Goal: Use online tool/utility: Utilize a website feature to perform a specific function

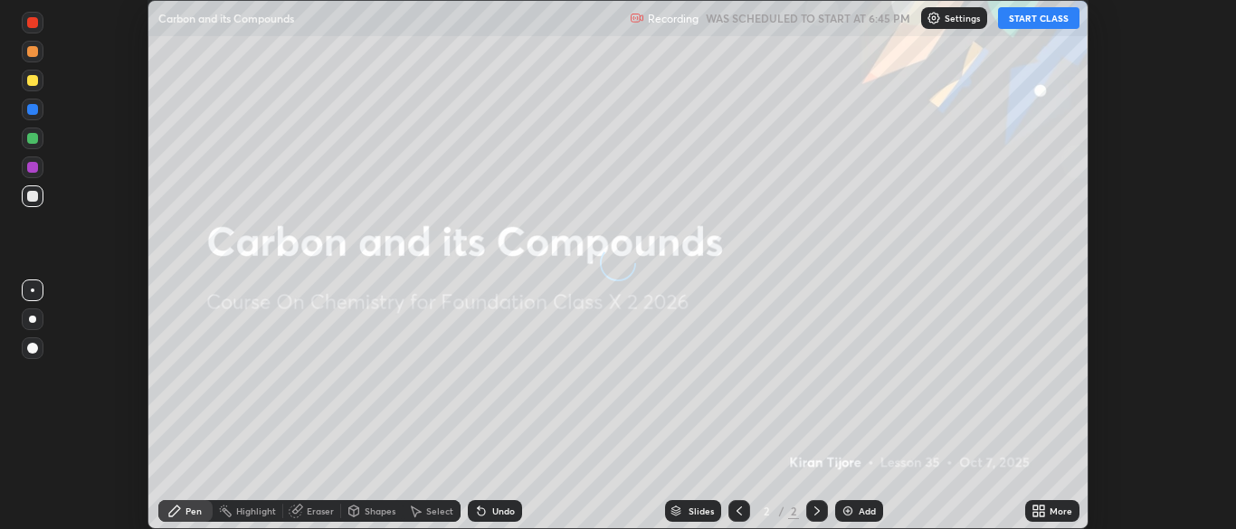
scroll to position [529, 1235]
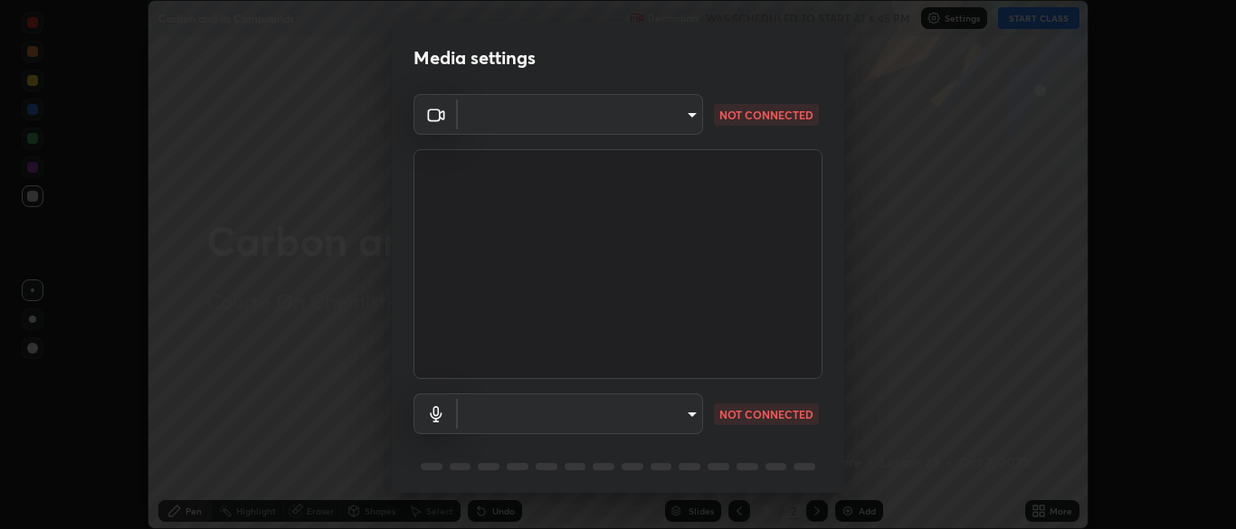
type input "7313fd45585aed834b6f1a7d948f9442f2d18b60722b63004f182b92f655e9b8"
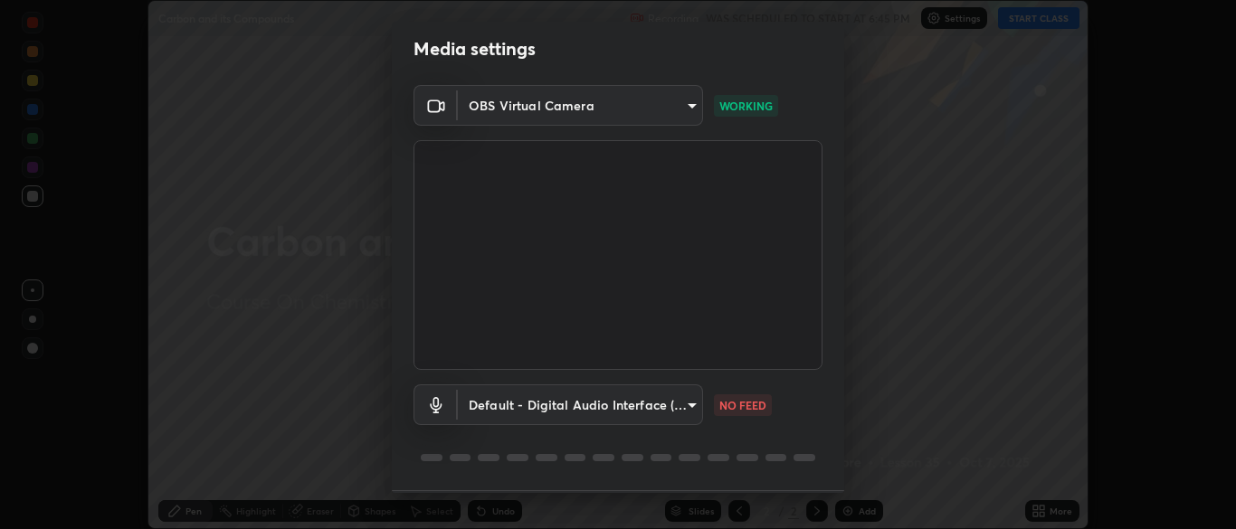
scroll to position [64, 0]
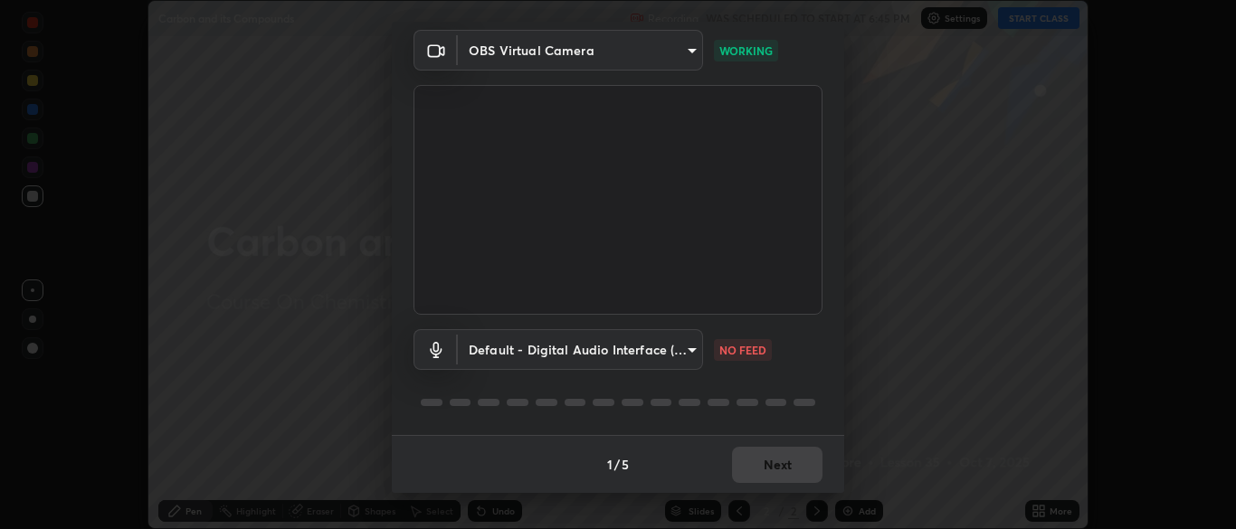
click at [669, 341] on body "Erase all Carbon and its Compounds Recording WAS SCHEDULED TO START AT 6:45 PM …" at bounding box center [618, 264] width 1236 height 529
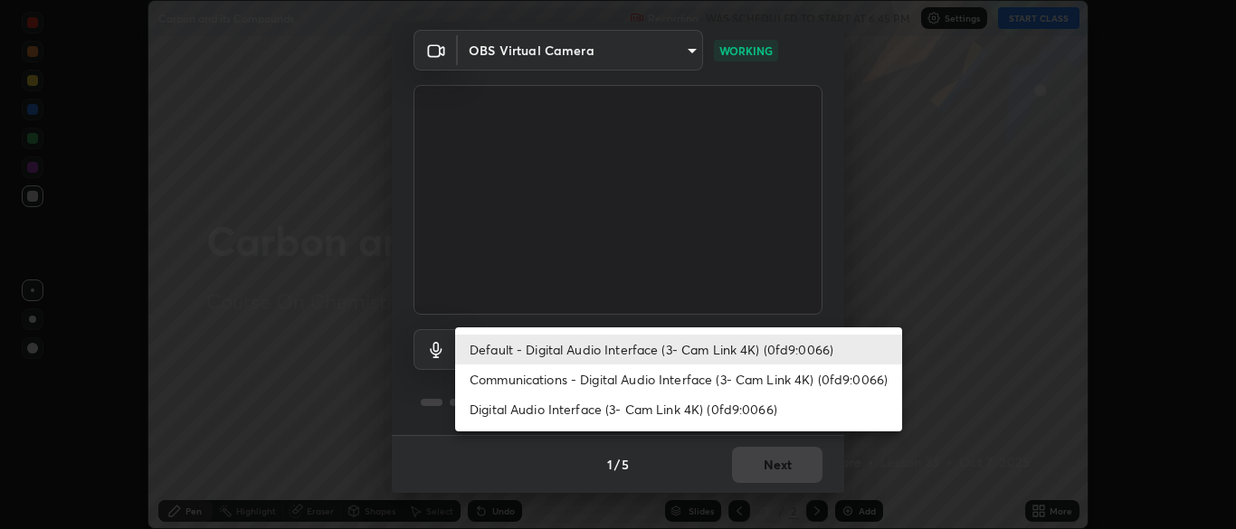
click at [620, 380] on li "Communications - Digital Audio Interface (3- Cam Link 4K) (0fd9:0066)" at bounding box center [678, 380] width 447 height 30
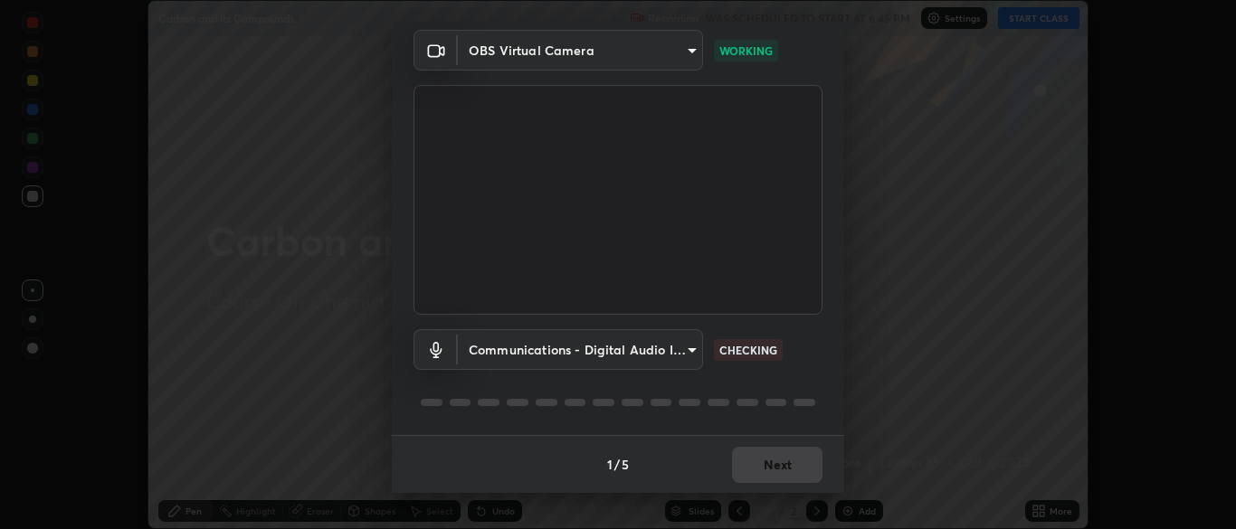
click at [664, 412] on div at bounding box center [617, 403] width 409 height 22
click at [500, 357] on body "Erase all Carbon and its Compounds Recording WAS SCHEDULED TO START AT 6:45 PM …" at bounding box center [618, 264] width 1236 height 529
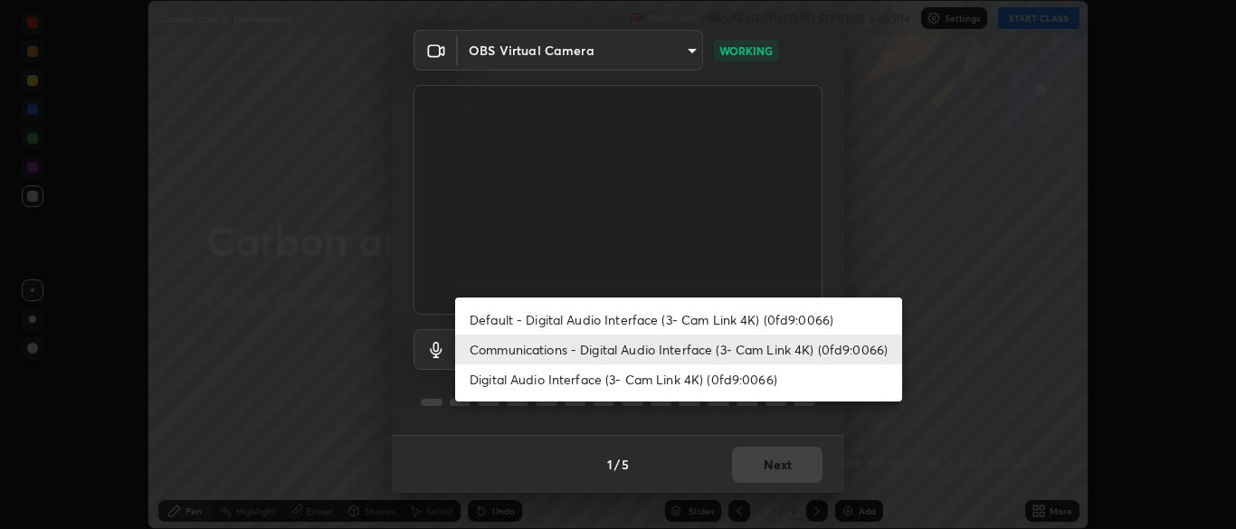
click at [499, 323] on li "Default - Digital Audio Interface (3- Cam Link 4K) (0fd9:0066)" at bounding box center [678, 320] width 447 height 30
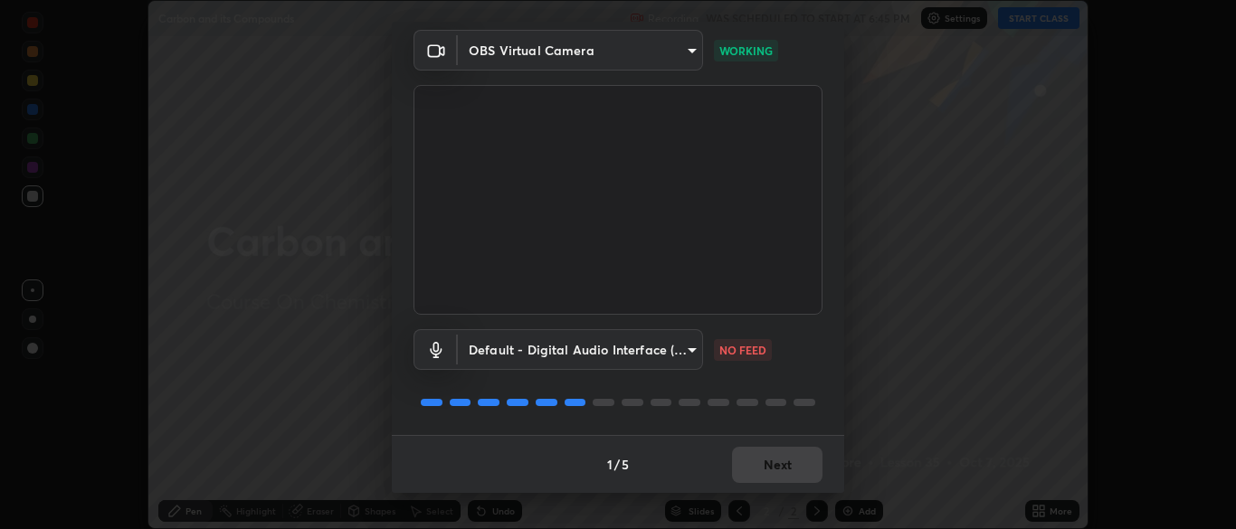
click at [500, 360] on body "Erase all Carbon and its Compounds Recording WAS SCHEDULED TO START AT 6:45 PM …" at bounding box center [618, 264] width 1236 height 529
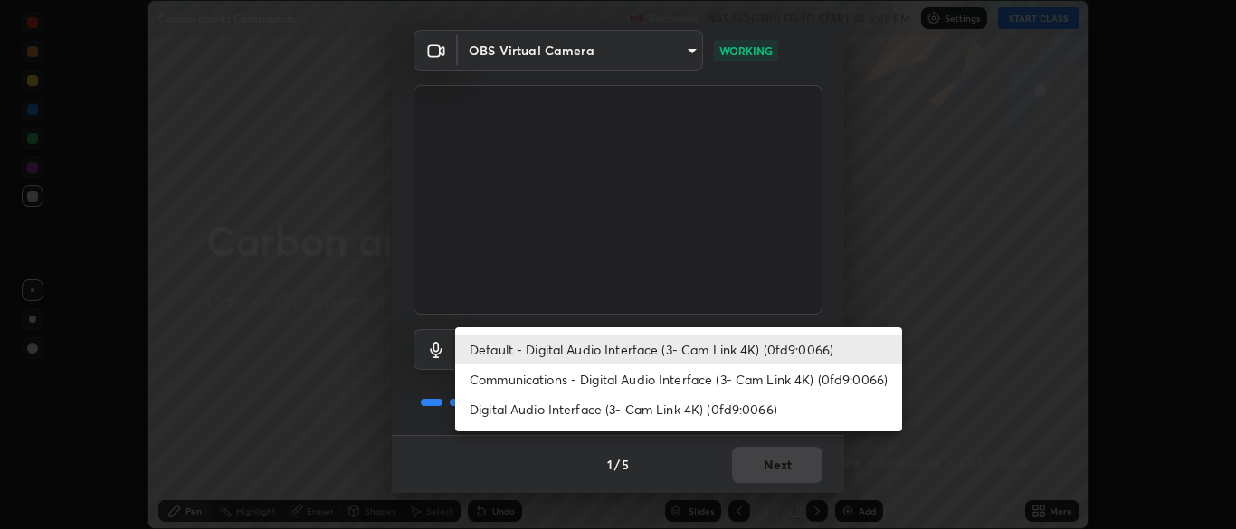
click at [503, 384] on li "Communications - Digital Audio Interface (3- Cam Link 4K) (0fd9:0066)" at bounding box center [678, 380] width 447 height 30
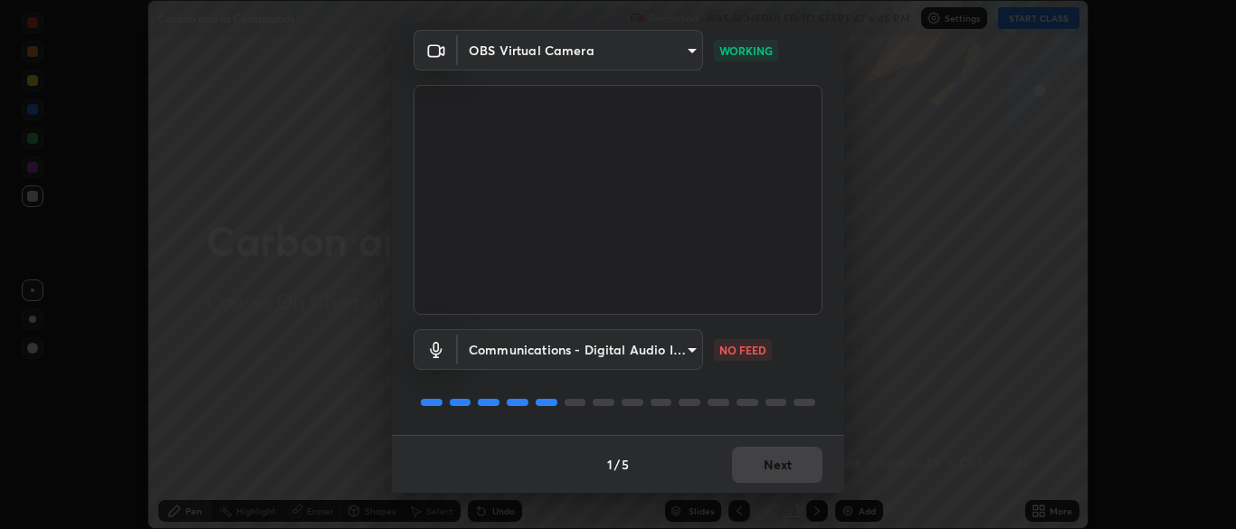
type input "communications"
click at [765, 468] on button "Next" at bounding box center [777, 465] width 90 height 36
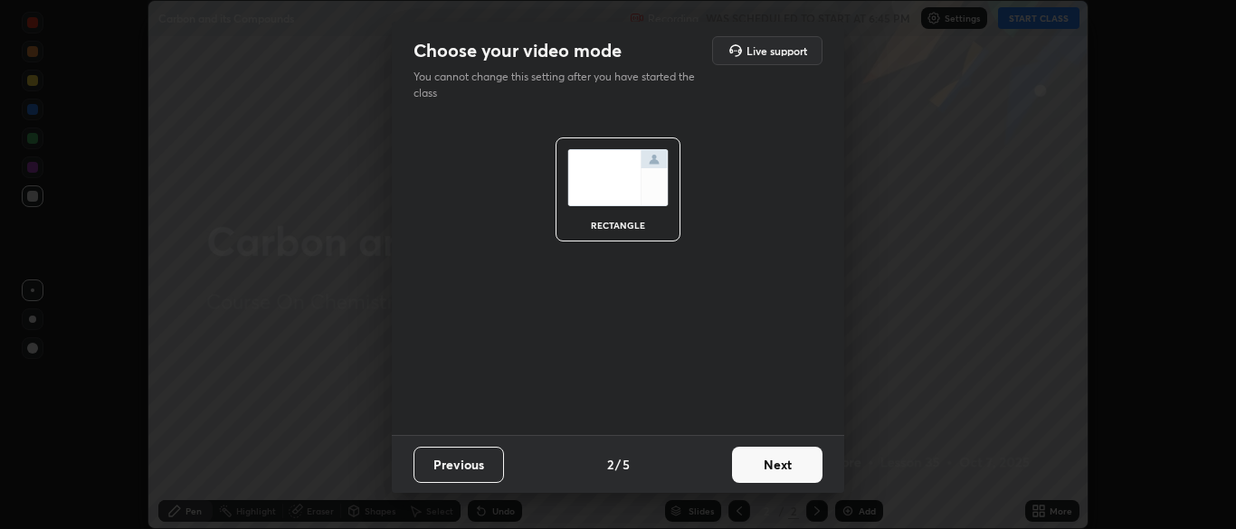
scroll to position [0, 0]
click at [774, 468] on button "Next" at bounding box center [777, 465] width 90 height 36
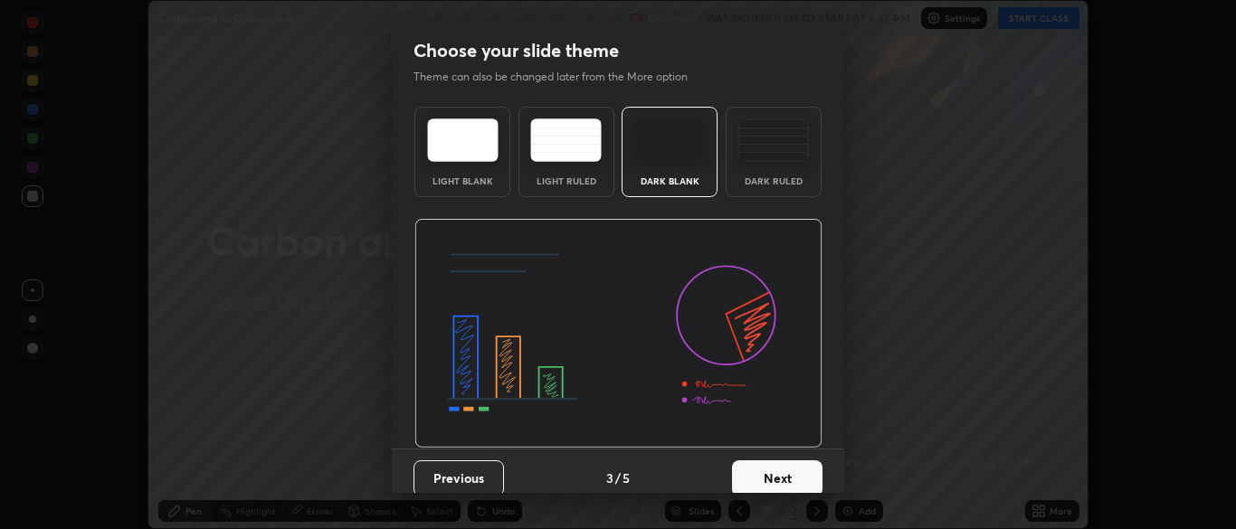
click at [773, 189] on div "Dark Ruled" at bounding box center [773, 152] width 96 height 90
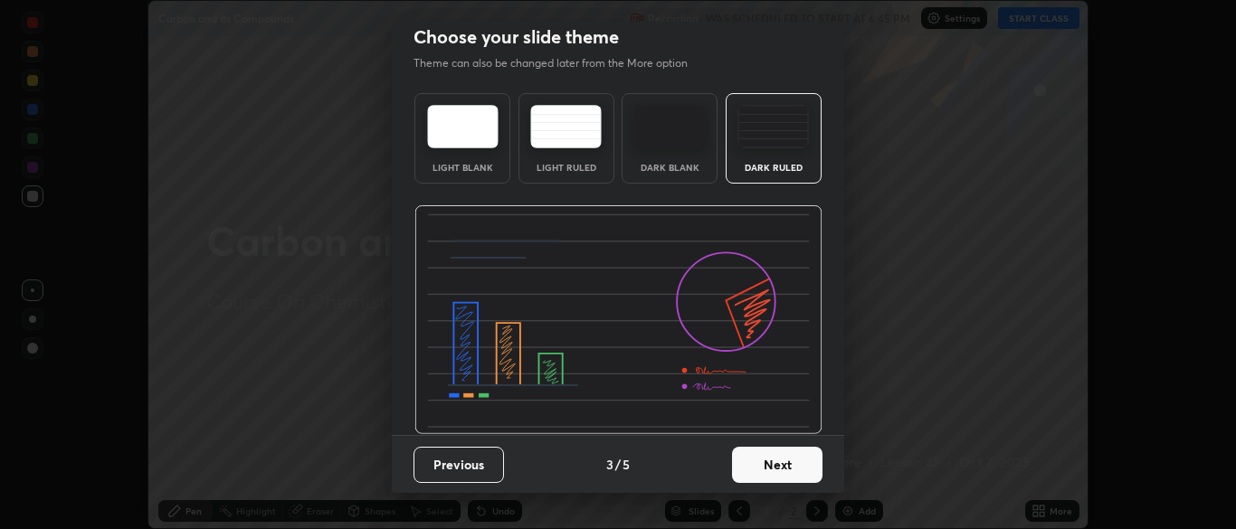
click at [775, 470] on button "Next" at bounding box center [777, 465] width 90 height 36
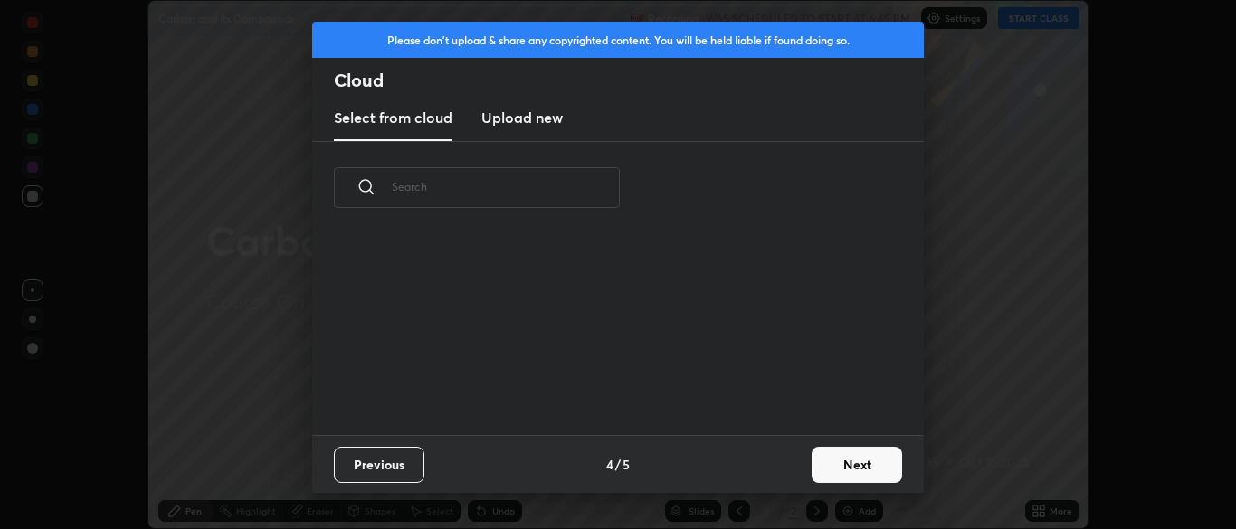
scroll to position [0, 0]
click at [819, 463] on button "Next" at bounding box center [856, 465] width 90 height 36
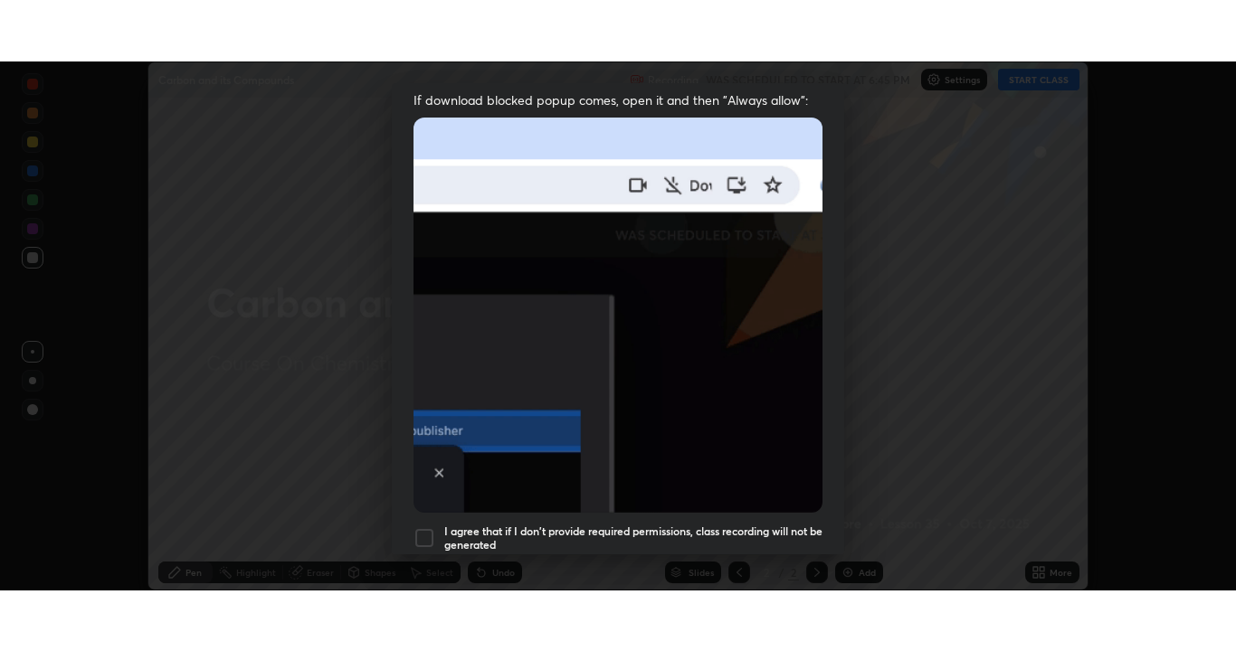
scroll to position [433, 0]
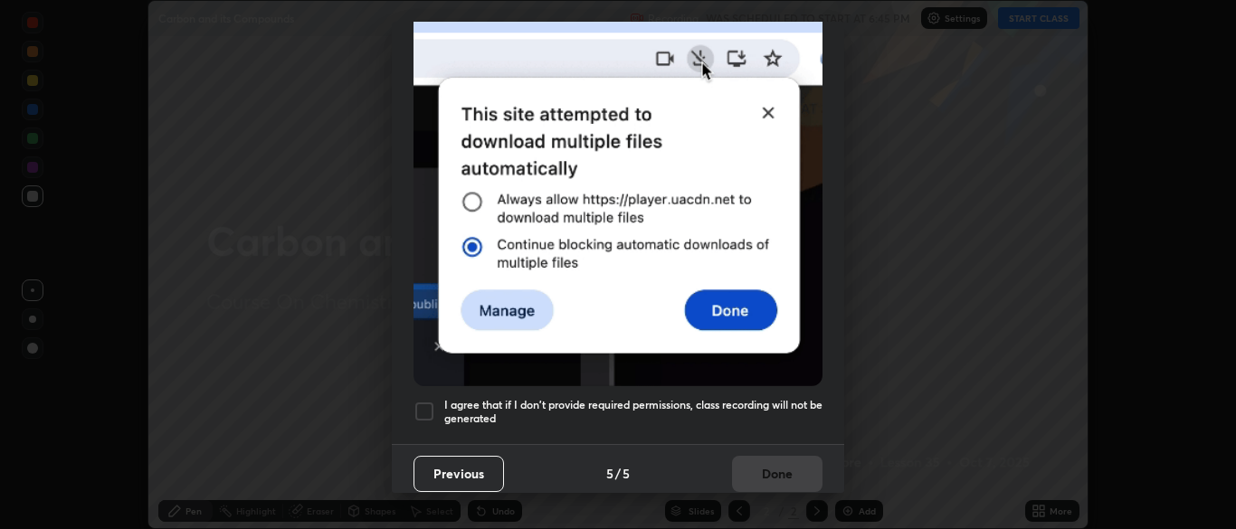
click at [759, 414] on h5 "I agree that if I don't provide required permissions, class recording will not …" at bounding box center [633, 412] width 378 height 28
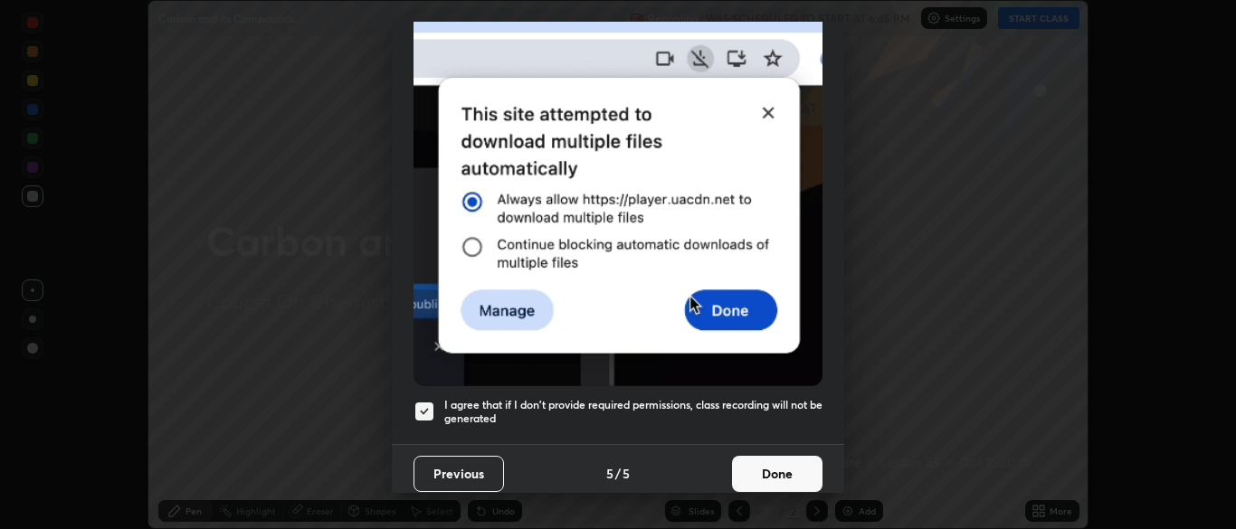
click at [772, 461] on button "Done" at bounding box center [777, 474] width 90 height 36
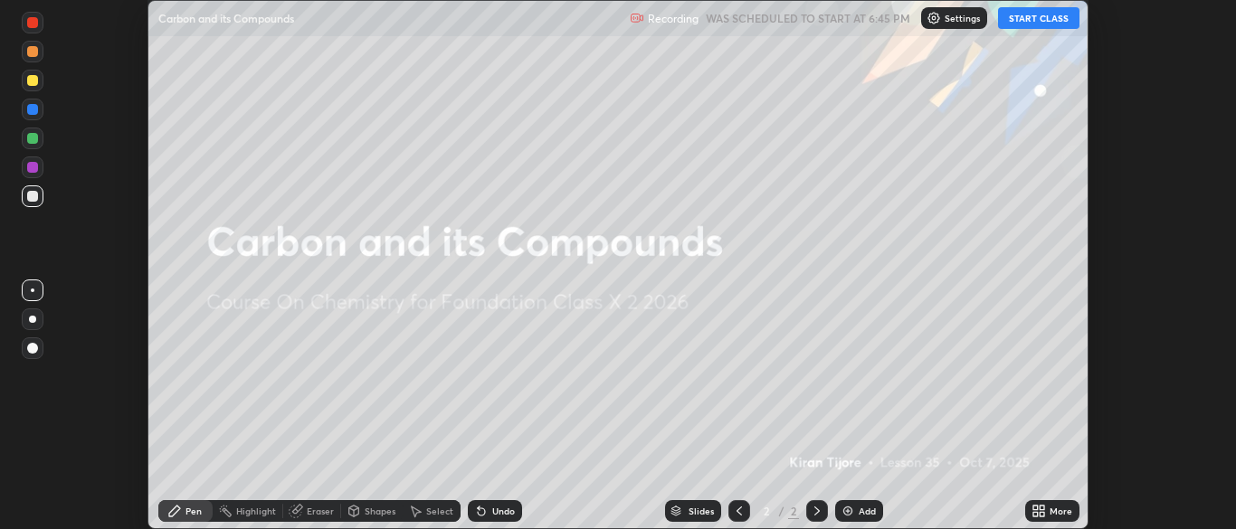
click at [1016, 24] on button "START CLASS" at bounding box center [1038, 18] width 81 height 22
click at [1035, 512] on icon at bounding box center [1035, 514] width 5 height 5
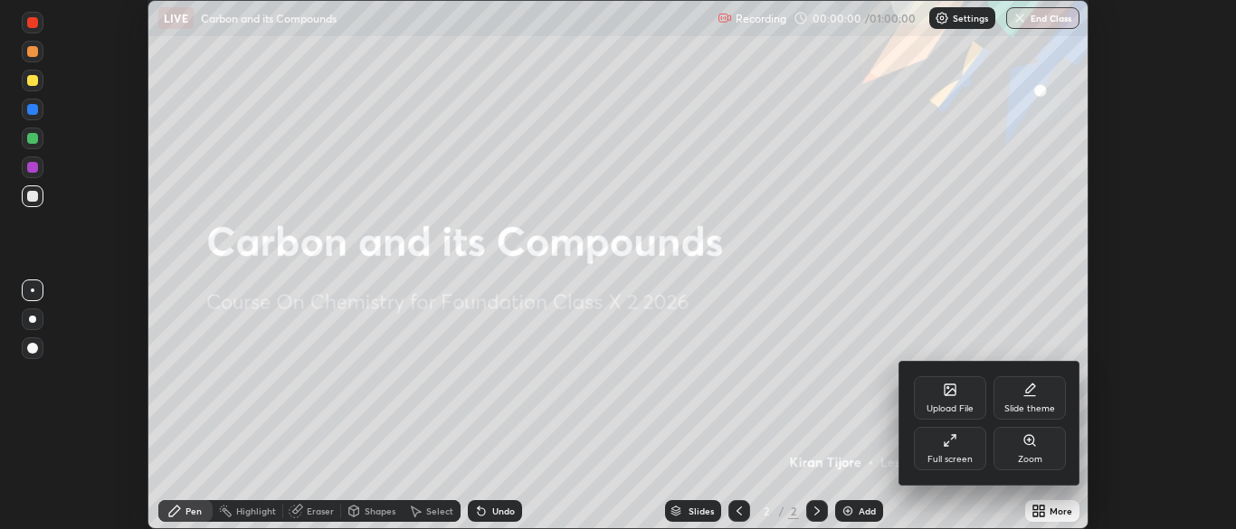
click at [926, 448] on div "Full screen" at bounding box center [950, 448] width 72 height 43
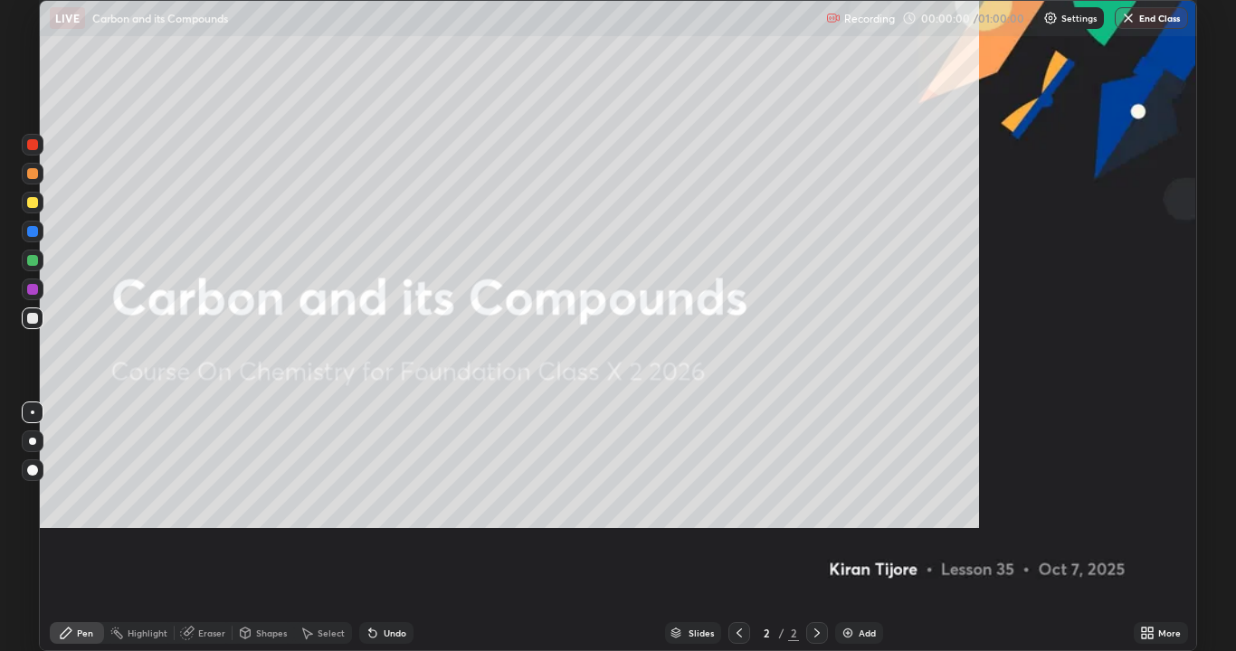
scroll to position [651, 1236]
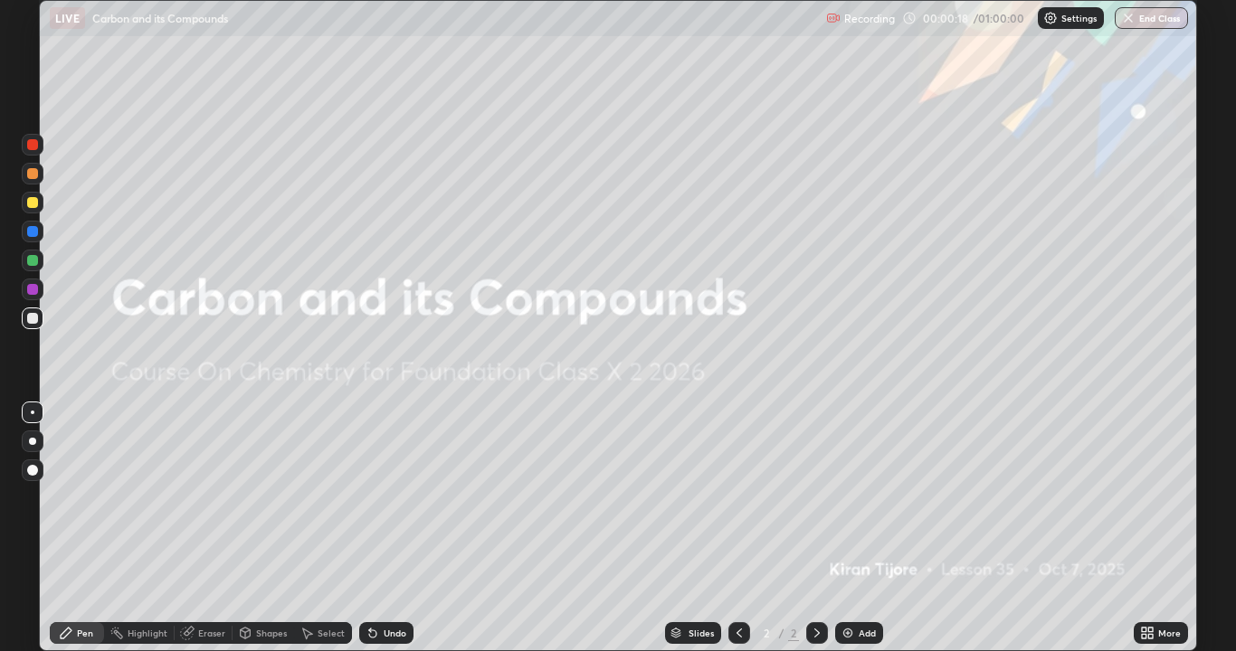
click at [36, 443] on div at bounding box center [33, 442] width 22 height 22
click at [852, 528] on img at bounding box center [847, 633] width 14 height 14
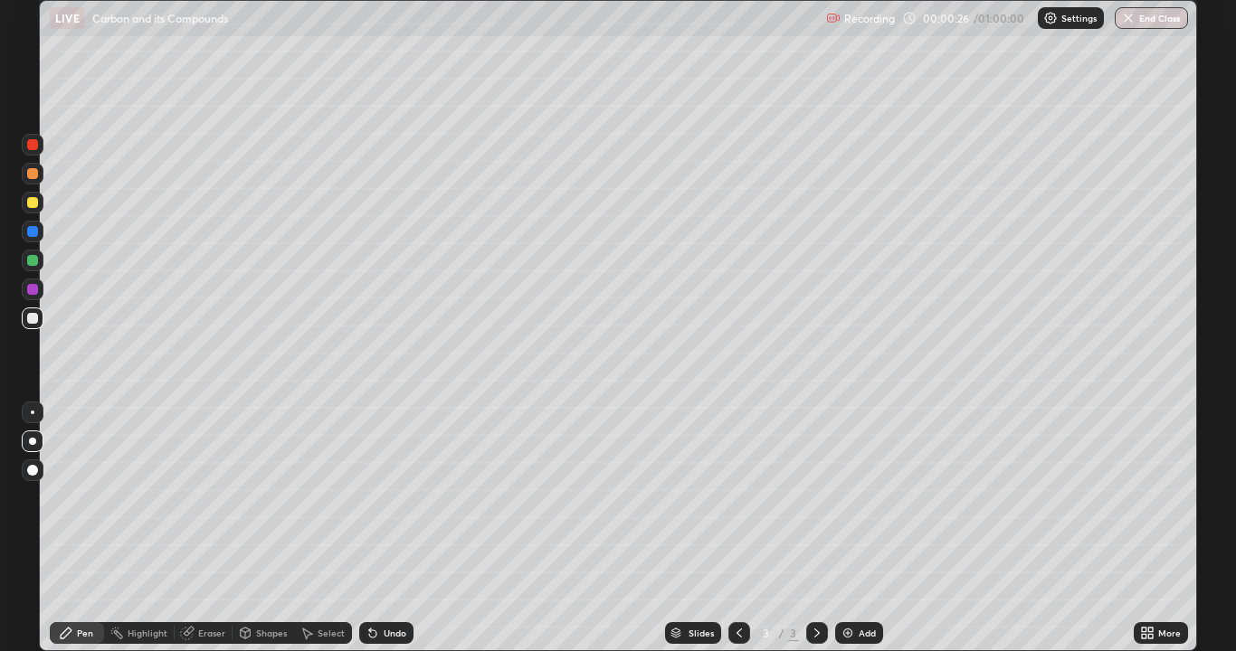
click at [36, 210] on div at bounding box center [33, 203] width 22 height 22
click at [29, 321] on div at bounding box center [32, 318] width 11 height 11
click at [34, 232] on div at bounding box center [32, 231] width 11 height 11
click at [33, 418] on div at bounding box center [33, 413] width 22 height 22
click at [373, 528] on icon at bounding box center [372, 633] width 7 height 7
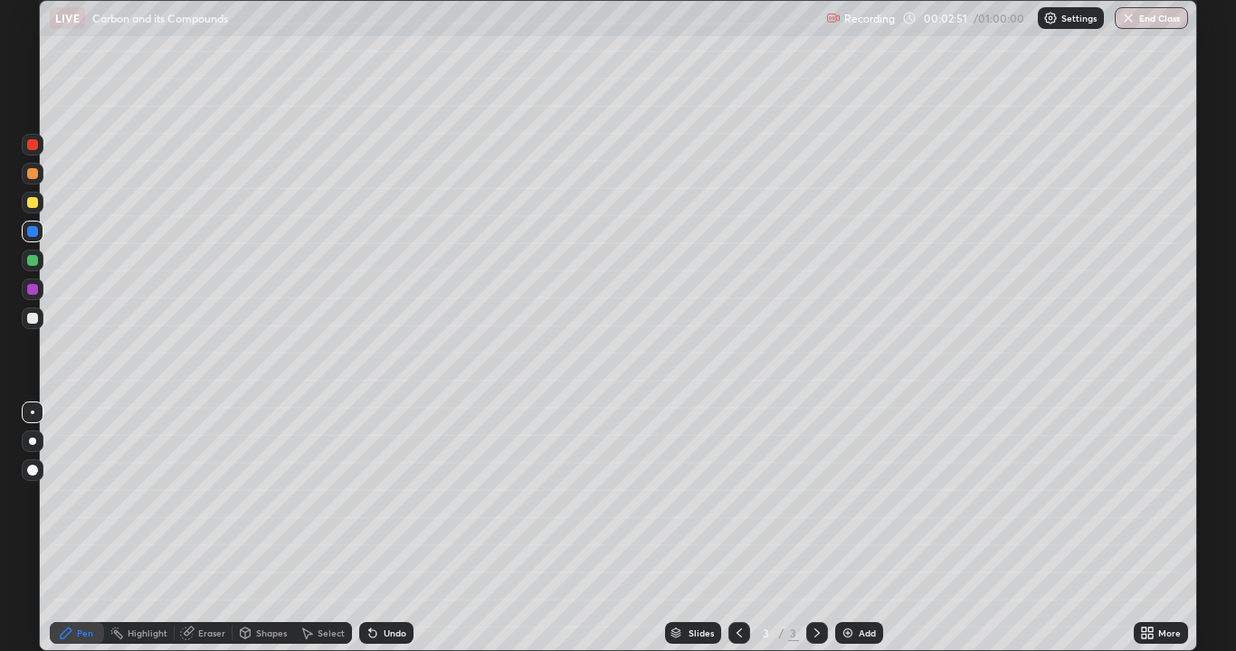
click at [370, 528] on icon at bounding box center [372, 633] width 7 height 7
click at [377, 528] on div "Undo" at bounding box center [386, 633] width 54 height 22
click at [37, 327] on div at bounding box center [33, 319] width 22 height 22
click at [36, 295] on div at bounding box center [33, 290] width 22 height 22
click at [33, 441] on div at bounding box center [32, 441] width 7 height 7
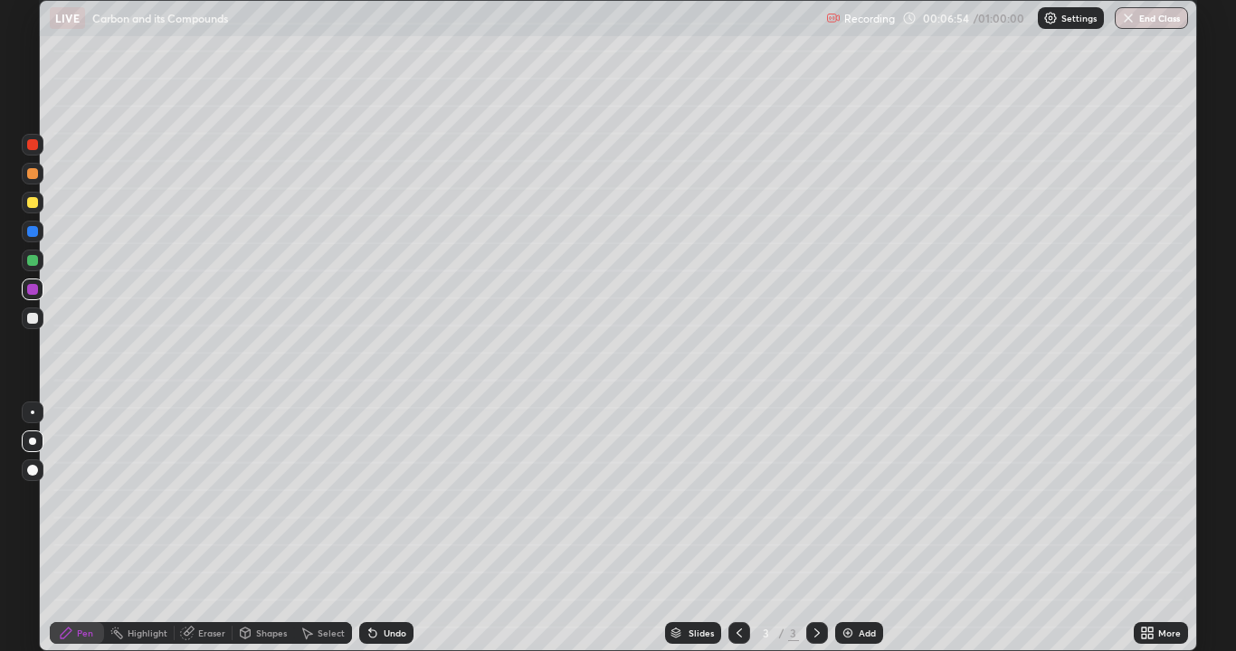
click at [41, 325] on div at bounding box center [33, 319] width 22 height 22
click at [849, 528] on img at bounding box center [847, 633] width 14 height 14
click at [732, 528] on icon at bounding box center [739, 633] width 14 height 14
click at [851, 528] on img at bounding box center [847, 633] width 14 height 14
click at [263, 528] on div "Shapes" at bounding box center [271, 633] width 31 height 9
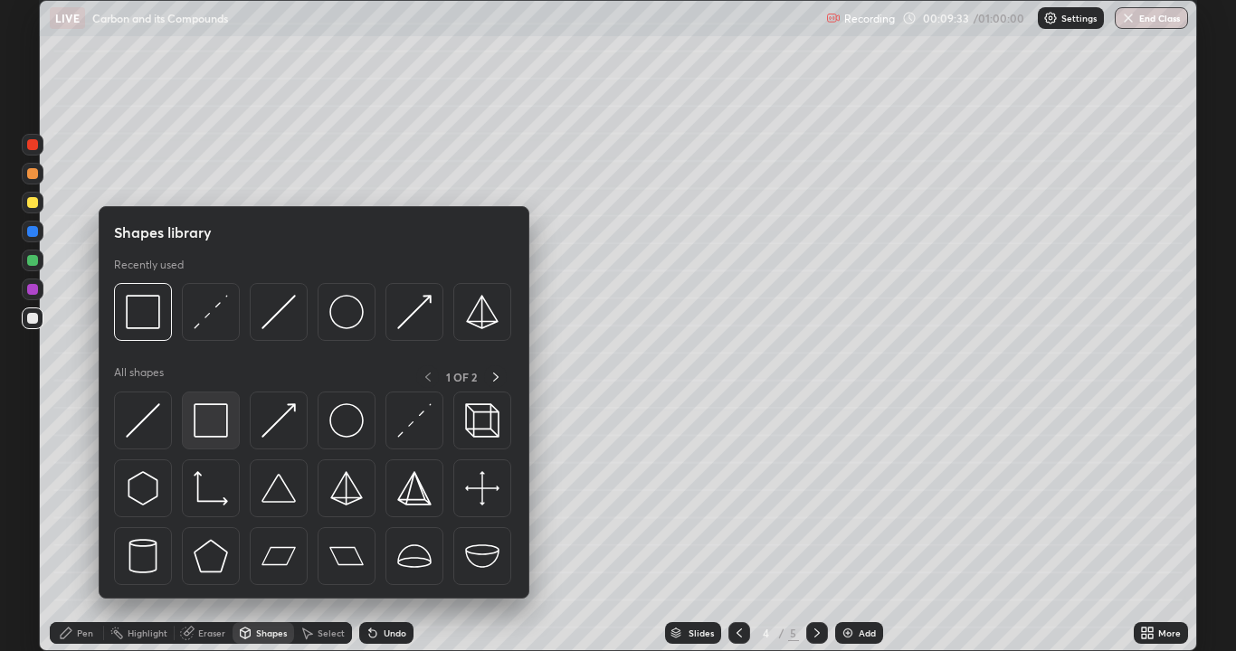
click at [196, 431] on img at bounding box center [211, 420] width 34 height 34
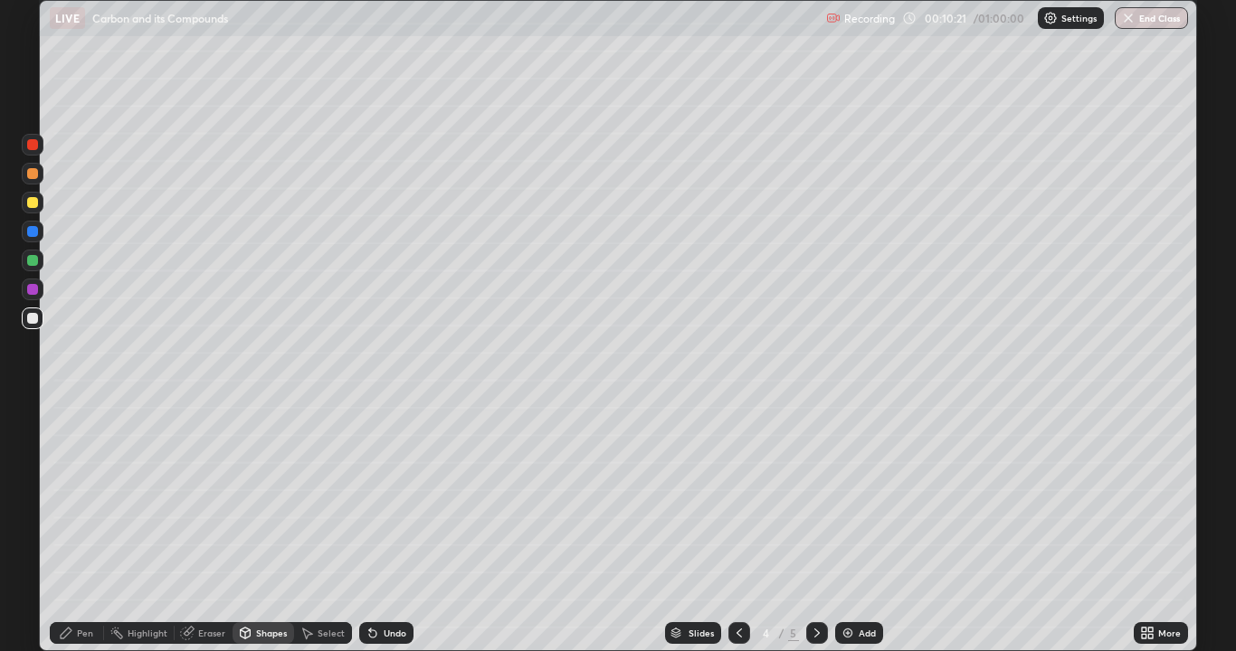
click at [75, 528] on div "Pen" at bounding box center [77, 633] width 54 height 22
click at [279, 528] on div "Shapes" at bounding box center [271, 633] width 31 height 9
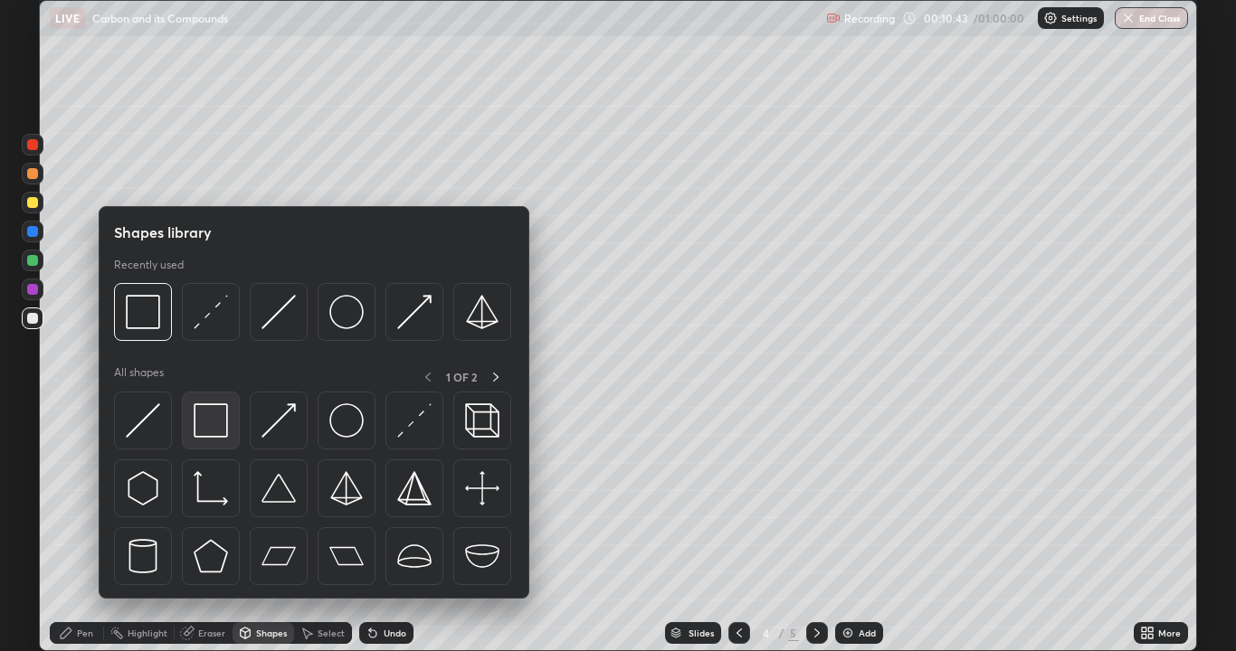
click at [214, 440] on div at bounding box center [211, 421] width 58 height 58
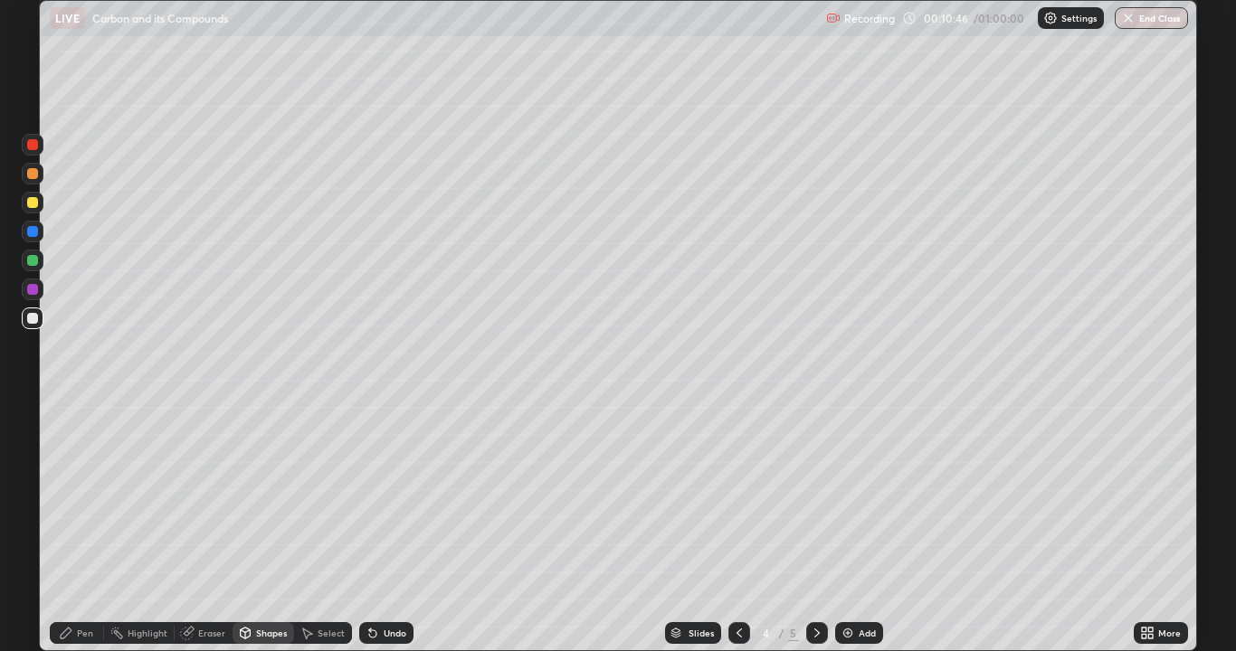
click at [67, 528] on icon at bounding box center [66, 633] width 11 height 11
click at [33, 239] on div at bounding box center [33, 232] width 22 height 22
click at [33, 325] on div at bounding box center [33, 319] width 22 height 22
click at [861, 528] on div "Add" at bounding box center [866, 633] width 17 height 9
click at [25, 233] on div at bounding box center [33, 232] width 22 height 22
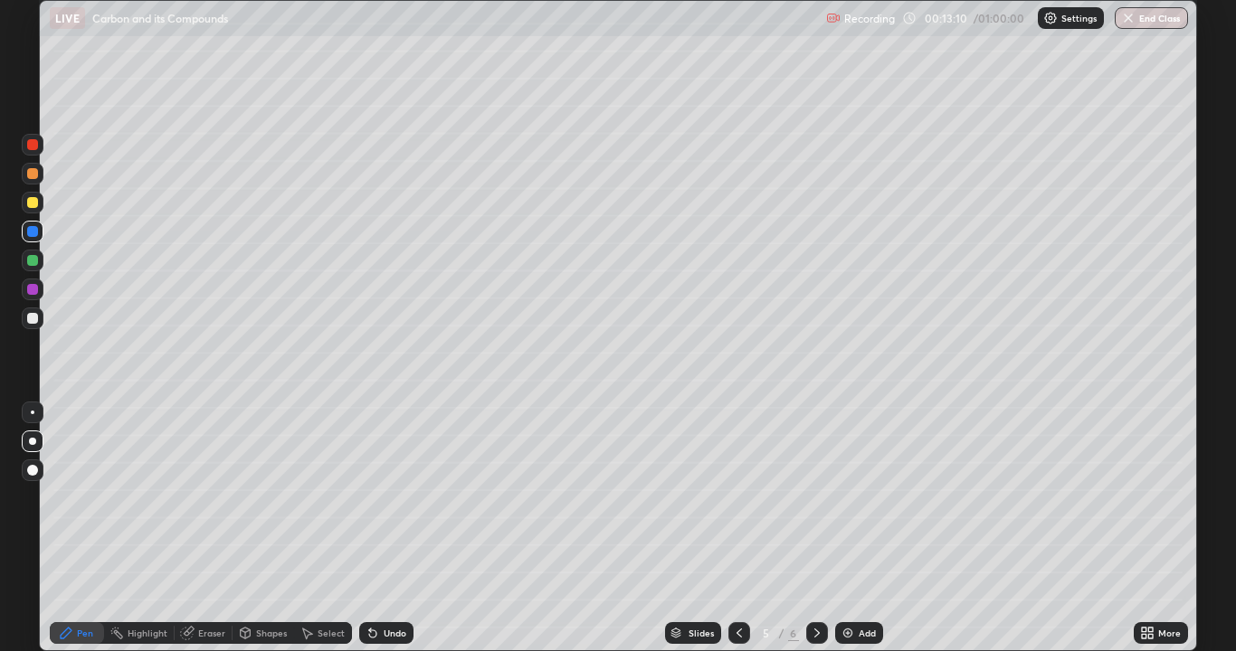
click at [35, 320] on div at bounding box center [32, 318] width 11 height 11
click at [36, 266] on div at bounding box center [33, 261] width 22 height 22
click at [31, 323] on div at bounding box center [32, 318] width 11 height 11
click at [855, 528] on div "Add" at bounding box center [859, 633] width 48 height 22
click at [35, 209] on div at bounding box center [33, 203] width 22 height 22
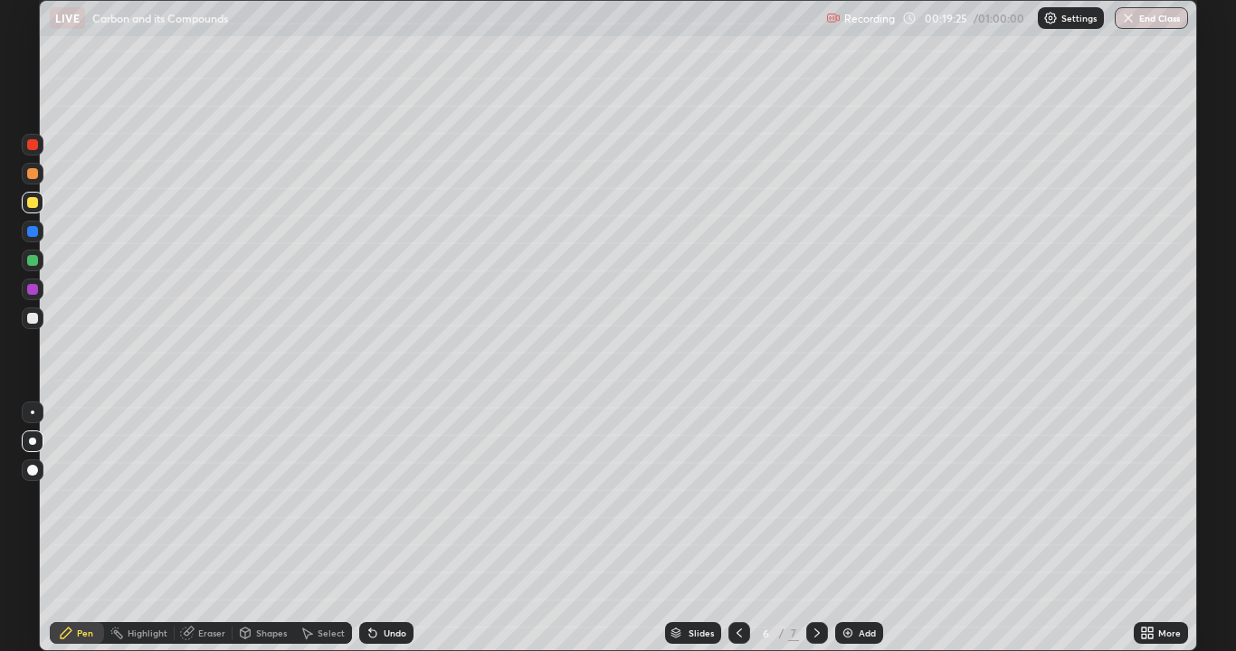
click at [34, 314] on div at bounding box center [32, 318] width 11 height 11
click at [385, 528] on div "Undo" at bounding box center [394, 633] width 23 height 9
click at [383, 528] on div "Undo" at bounding box center [394, 633] width 23 height 9
click at [847, 528] on img at bounding box center [847, 633] width 14 height 14
click at [33, 210] on div at bounding box center [33, 203] width 22 height 22
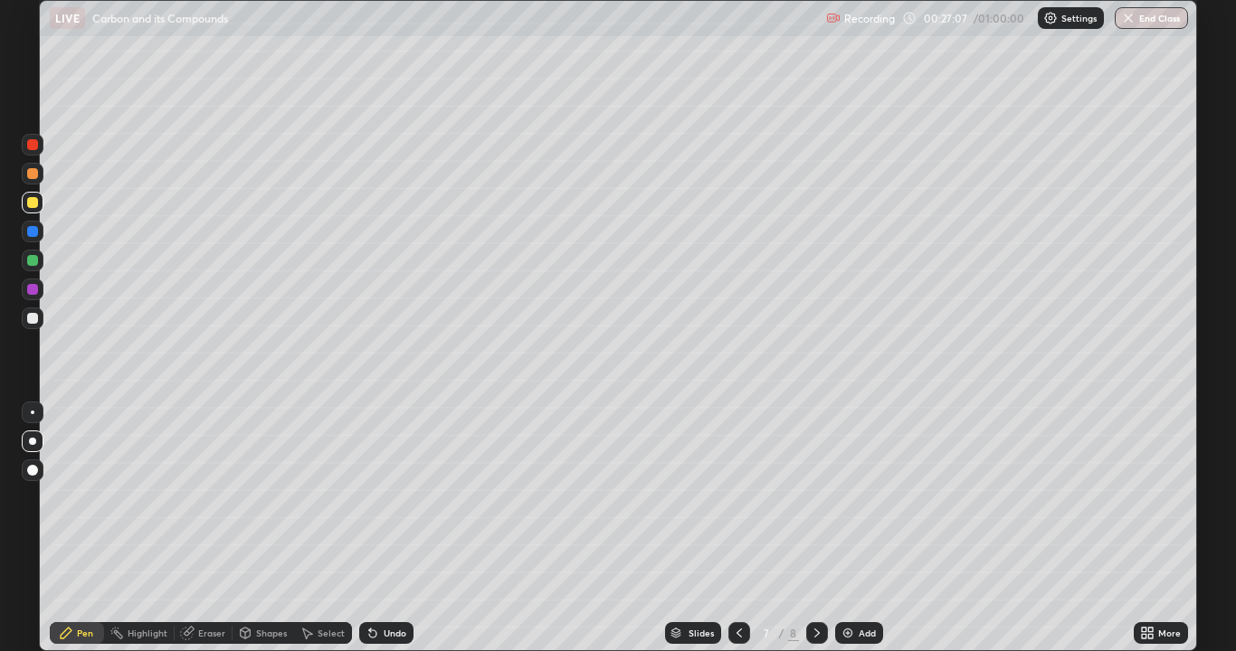
click at [25, 270] on div at bounding box center [33, 261] width 22 height 22
click at [32, 316] on div at bounding box center [32, 318] width 11 height 11
click at [29, 415] on div at bounding box center [33, 413] width 22 height 22
click at [194, 528] on div "Eraser" at bounding box center [204, 633] width 58 height 22
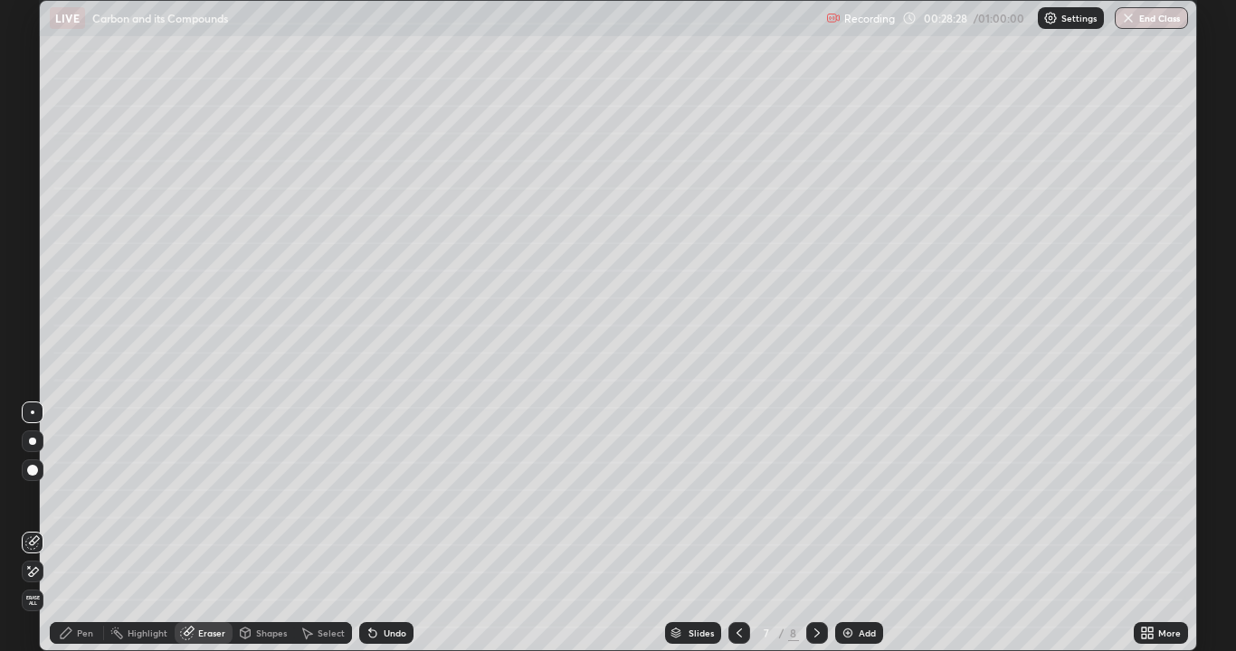
click at [75, 528] on div "Pen" at bounding box center [77, 633] width 54 height 22
click at [67, 528] on icon at bounding box center [66, 633] width 11 height 11
click at [36, 295] on div at bounding box center [33, 290] width 22 height 22
click at [37, 322] on div at bounding box center [33, 319] width 22 height 22
click at [31, 203] on div at bounding box center [32, 202] width 11 height 11
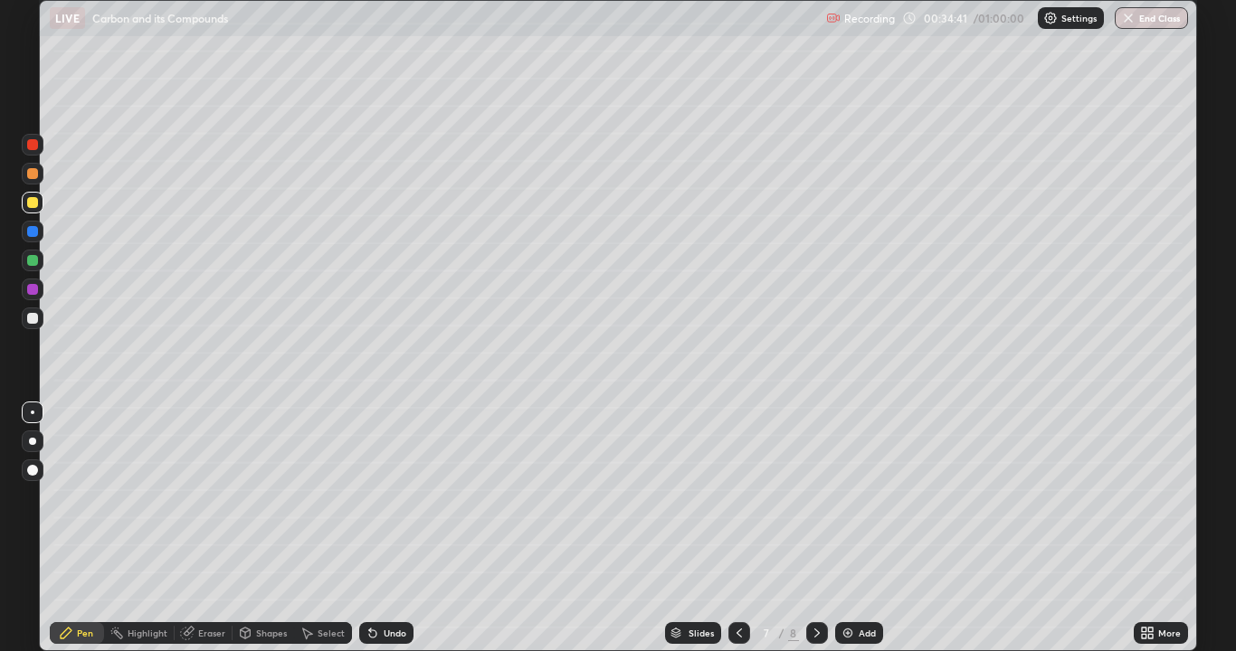
click at [33, 146] on div at bounding box center [32, 144] width 11 height 11
click at [385, 528] on div "Undo" at bounding box center [394, 633] width 23 height 9
click at [386, 528] on div "Undo" at bounding box center [394, 633] width 23 height 9
click at [384, 528] on div "Undo" at bounding box center [394, 633] width 23 height 9
click at [383, 528] on div "Undo" at bounding box center [394, 633] width 23 height 9
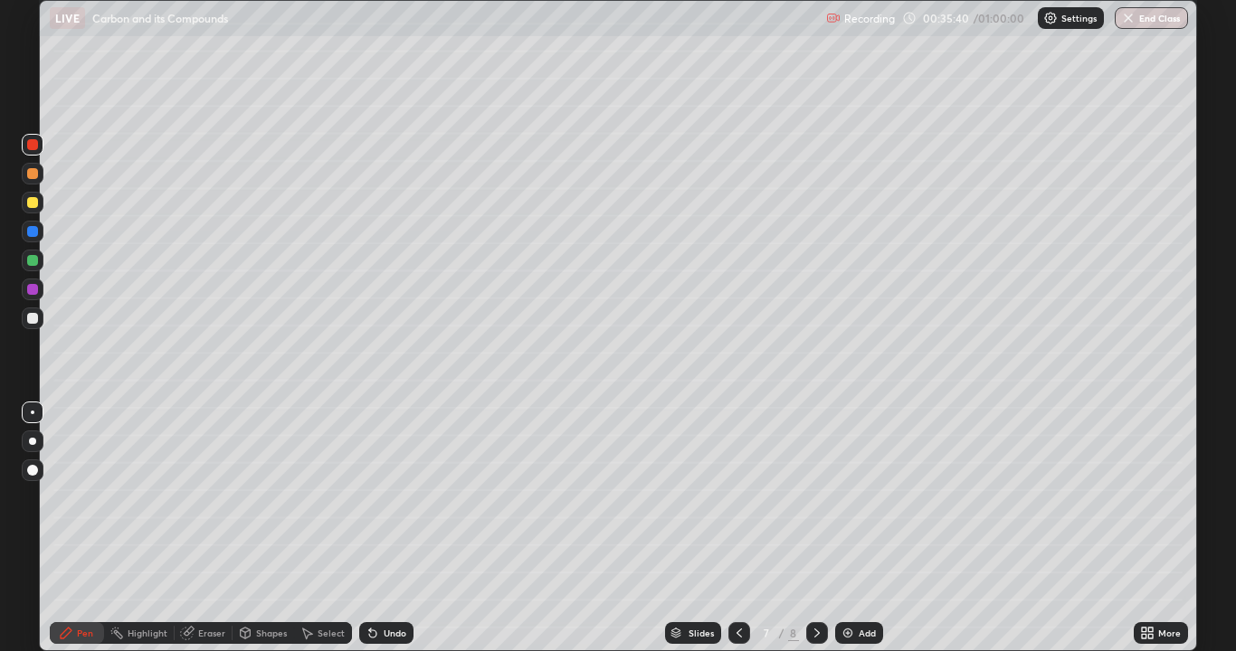
click at [383, 528] on div "Undo" at bounding box center [394, 633] width 23 height 9
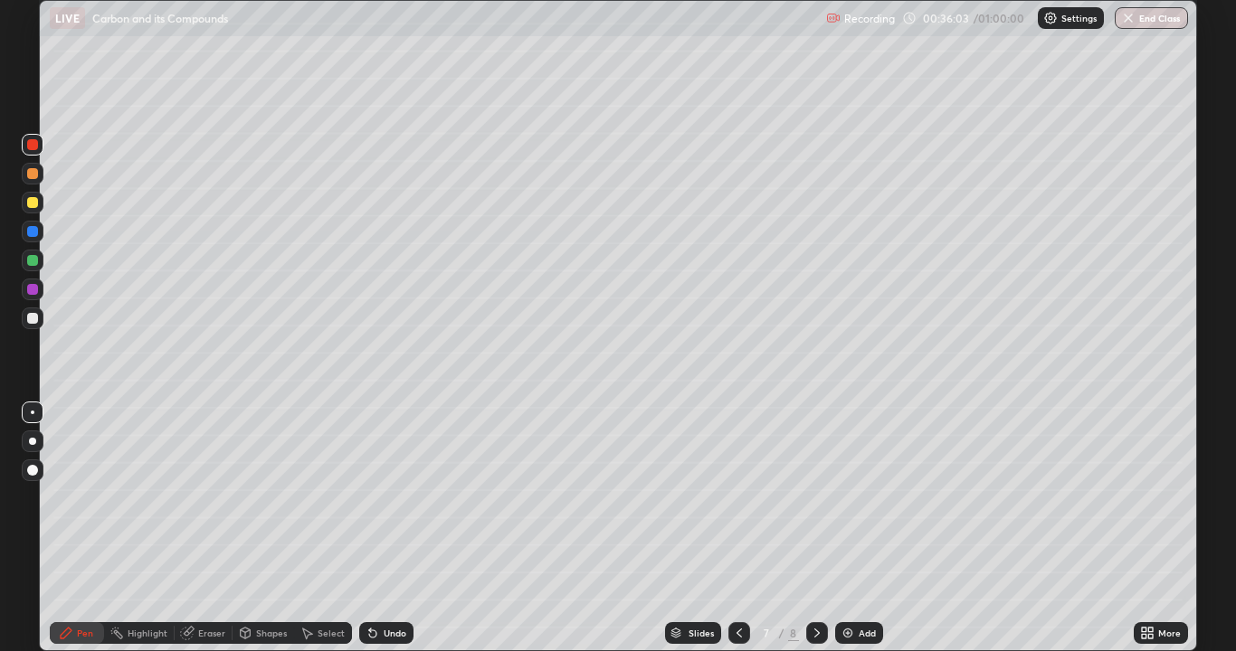
click at [383, 528] on div "Undo" at bounding box center [394, 633] width 23 height 9
click at [380, 528] on div "Undo" at bounding box center [386, 633] width 54 height 22
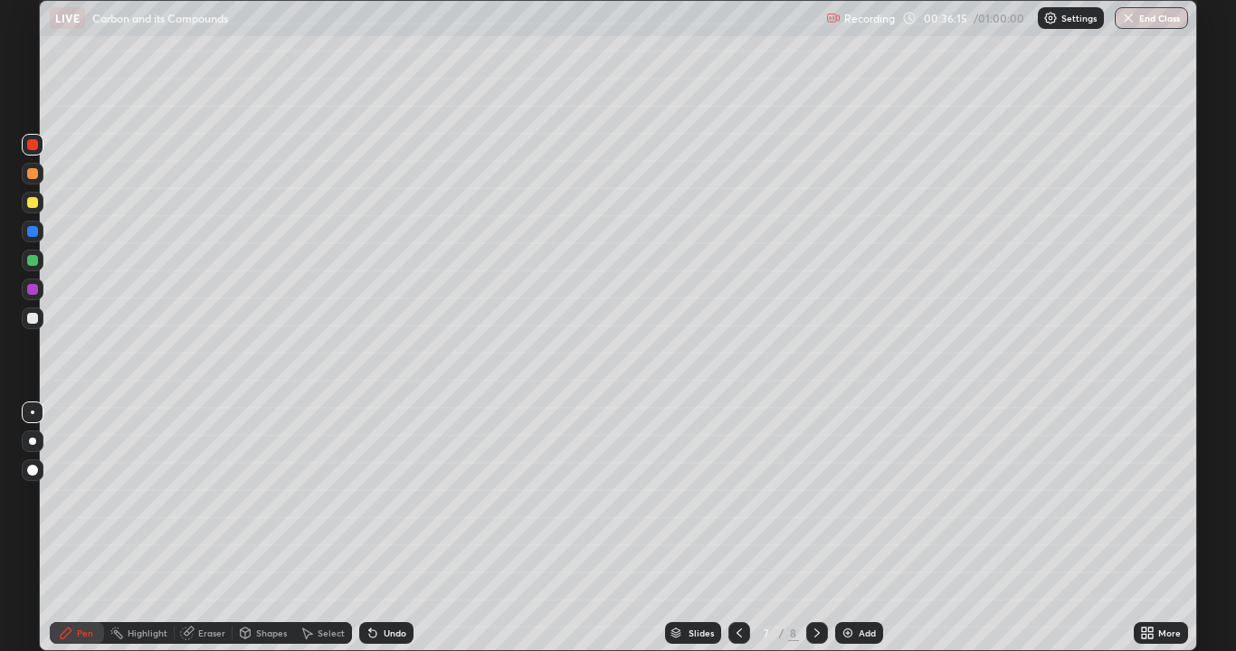
click at [377, 528] on div "Undo" at bounding box center [386, 633] width 54 height 22
click at [843, 528] on img at bounding box center [847, 633] width 14 height 14
click at [34, 182] on div at bounding box center [33, 174] width 22 height 22
click at [33, 441] on div at bounding box center [32, 441] width 7 height 7
click at [33, 319] on div at bounding box center [32, 318] width 11 height 11
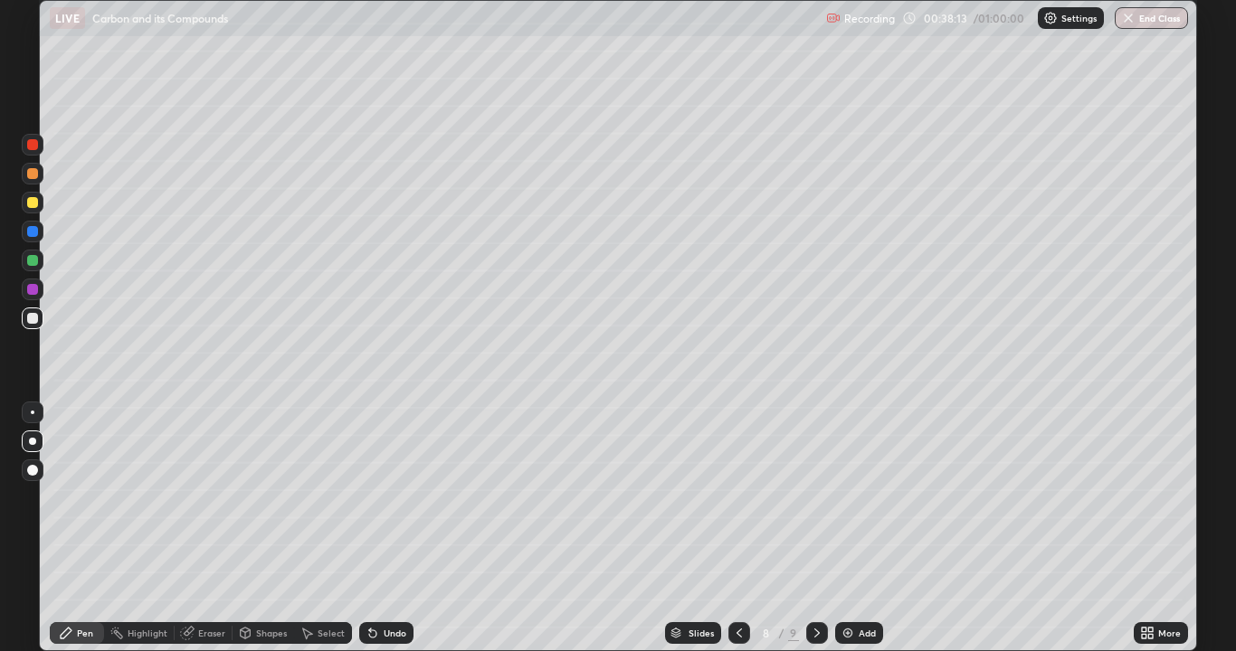
click at [24, 413] on div at bounding box center [33, 413] width 22 height 22
click at [33, 263] on div at bounding box center [32, 260] width 11 height 11
click at [39, 146] on div at bounding box center [33, 145] width 22 height 22
click at [36, 327] on div at bounding box center [33, 319] width 22 height 22
click at [34, 445] on div at bounding box center [33, 442] width 22 height 22
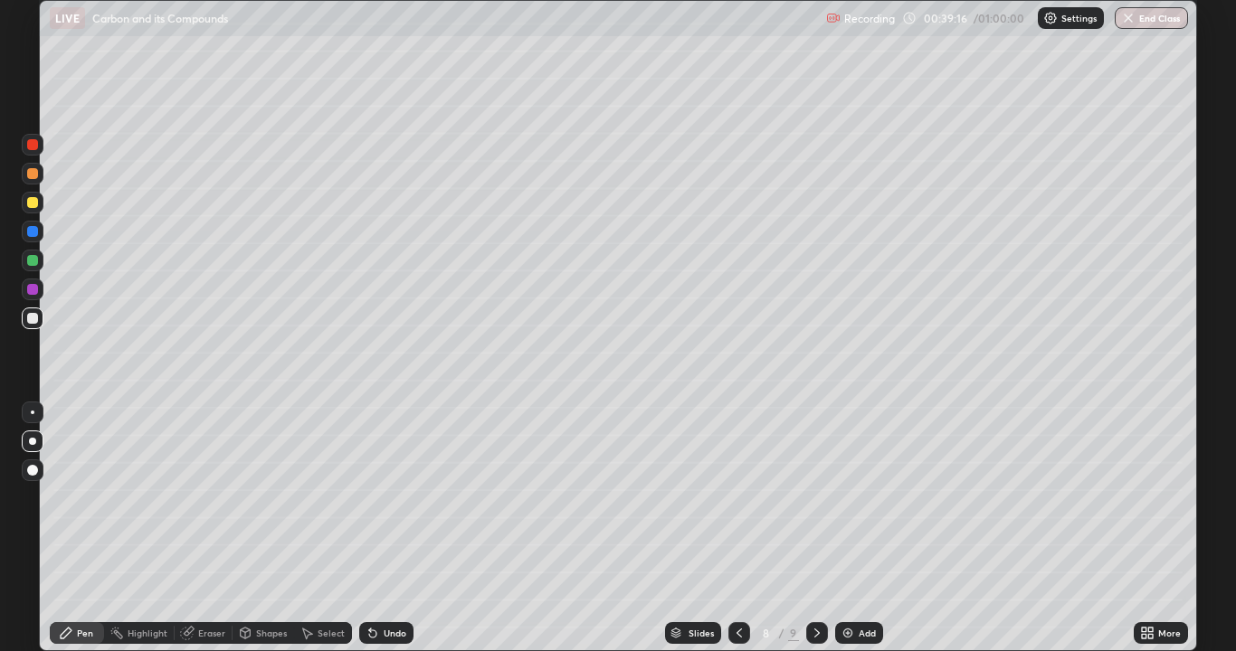
click at [193, 528] on icon at bounding box center [189, 631] width 10 height 9
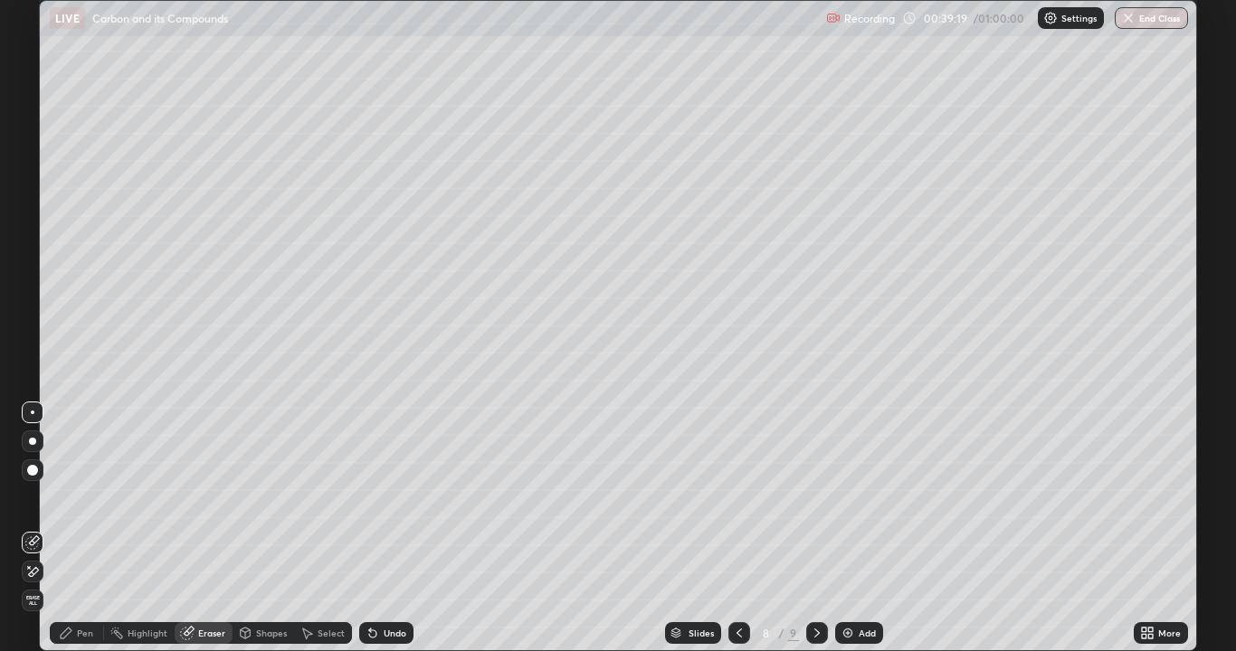
click at [89, 528] on div "Pen" at bounding box center [85, 633] width 16 height 9
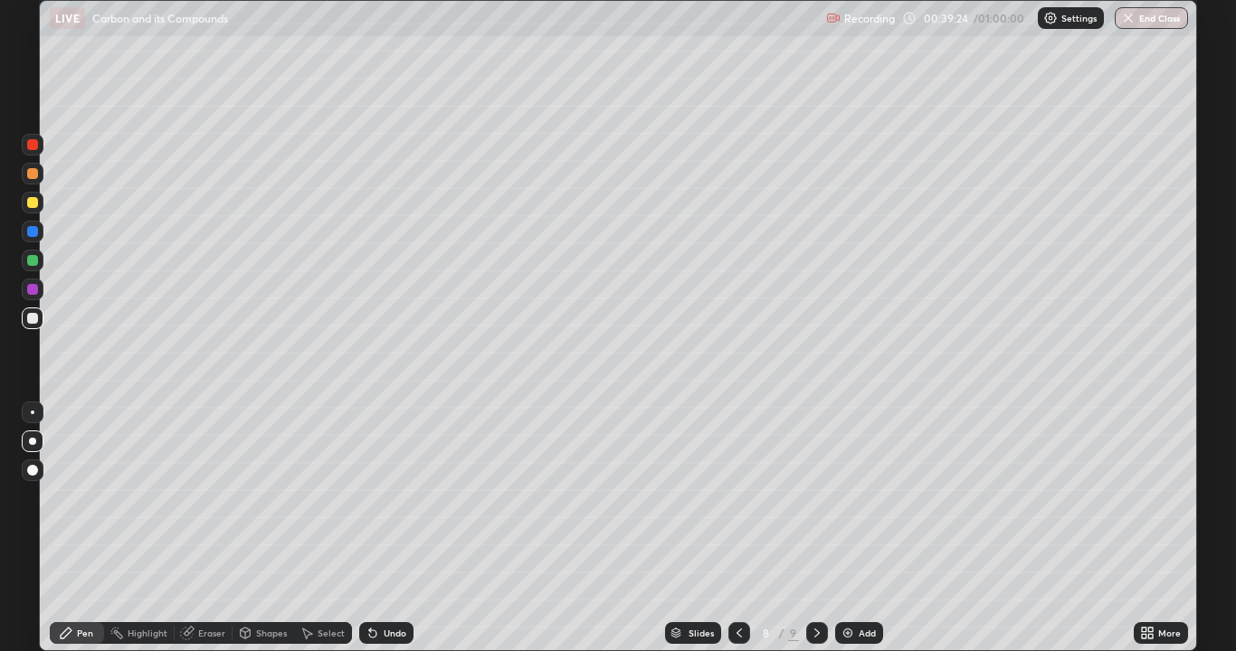
click at [204, 528] on div "Eraser" at bounding box center [211, 633] width 27 height 9
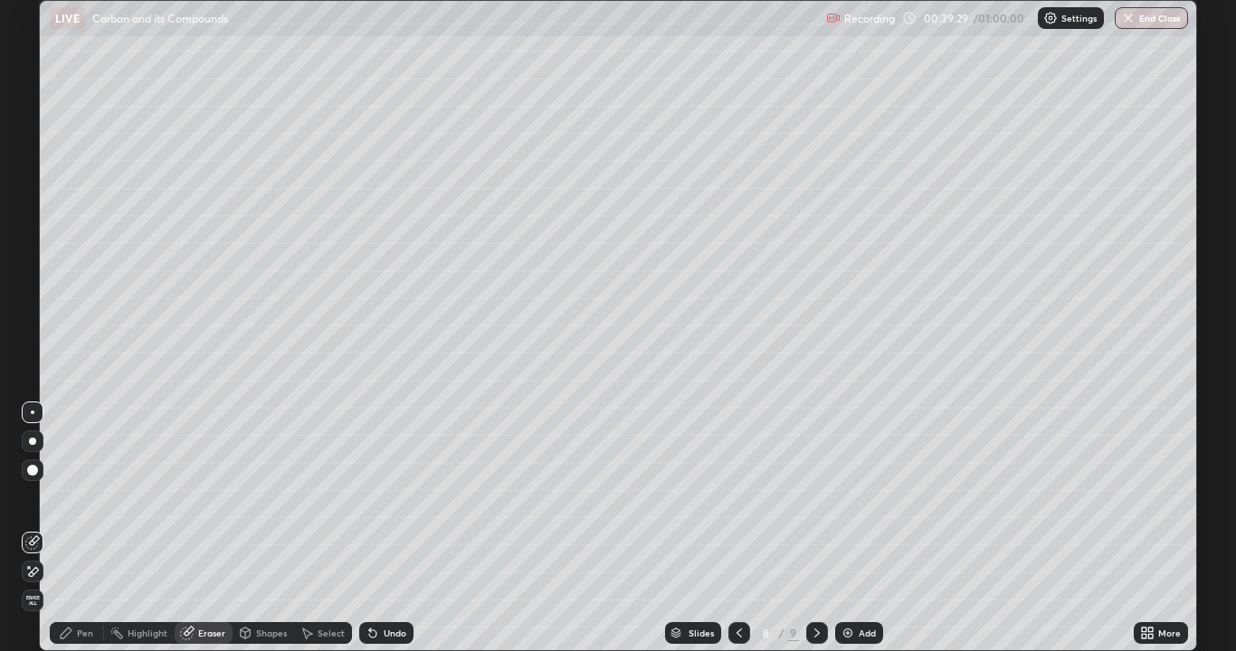
click at [88, 528] on div "Pen" at bounding box center [85, 633] width 16 height 9
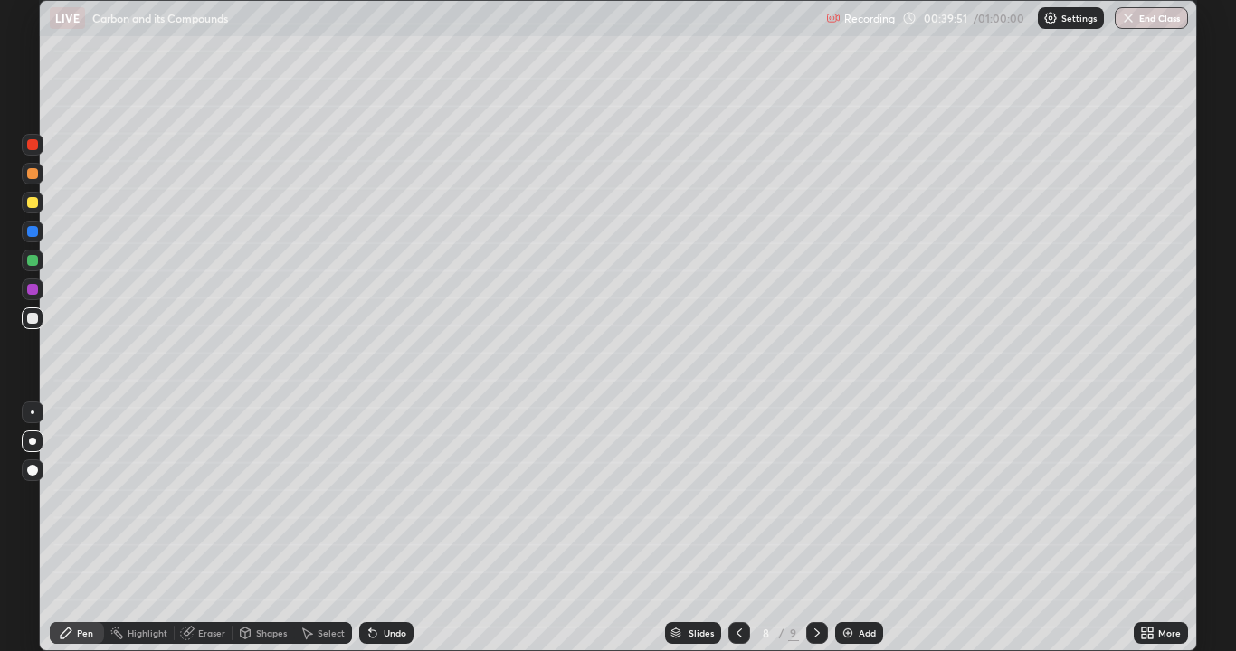
click at [31, 413] on div at bounding box center [33, 413] width 22 height 22
click at [32, 263] on div at bounding box center [32, 260] width 11 height 11
click at [34, 153] on div at bounding box center [33, 145] width 22 height 22
click at [33, 322] on div at bounding box center [32, 318] width 11 height 11
click at [220, 528] on div "Eraser" at bounding box center [211, 633] width 27 height 9
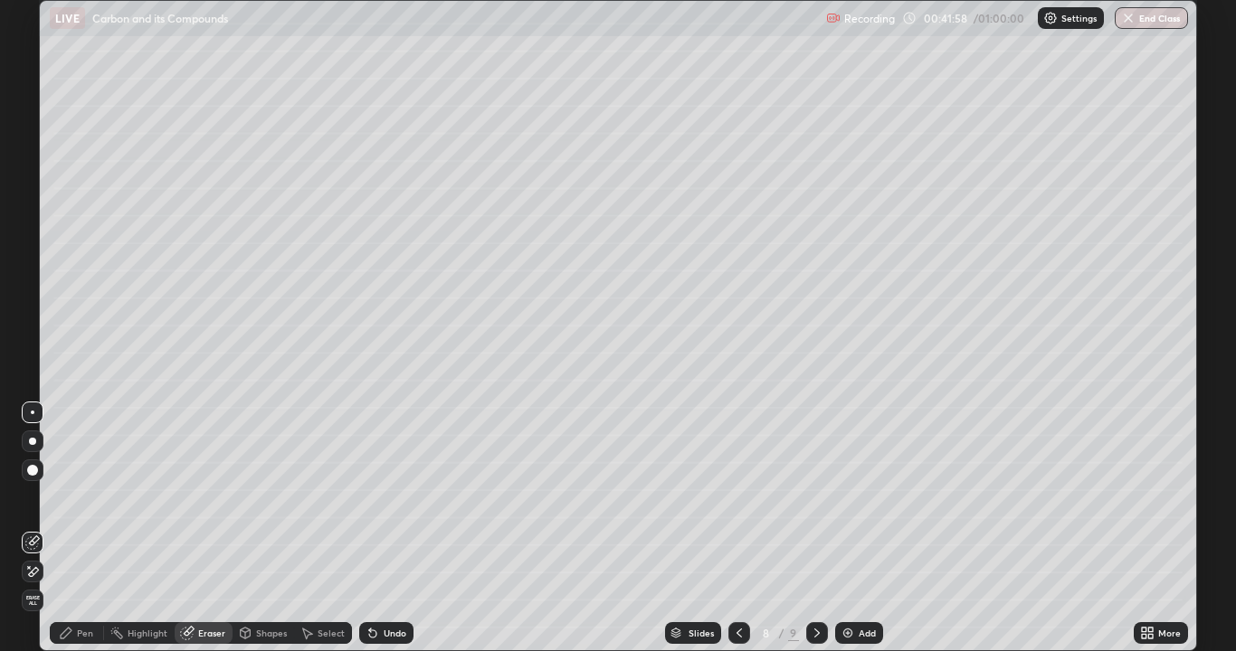
click at [85, 528] on div "Pen" at bounding box center [85, 633] width 16 height 9
click at [846, 528] on img at bounding box center [847, 633] width 14 height 14
click at [204, 528] on div "Eraser" at bounding box center [211, 633] width 27 height 9
click at [84, 528] on div "Pen" at bounding box center [85, 633] width 16 height 9
click at [29, 175] on div at bounding box center [32, 173] width 11 height 11
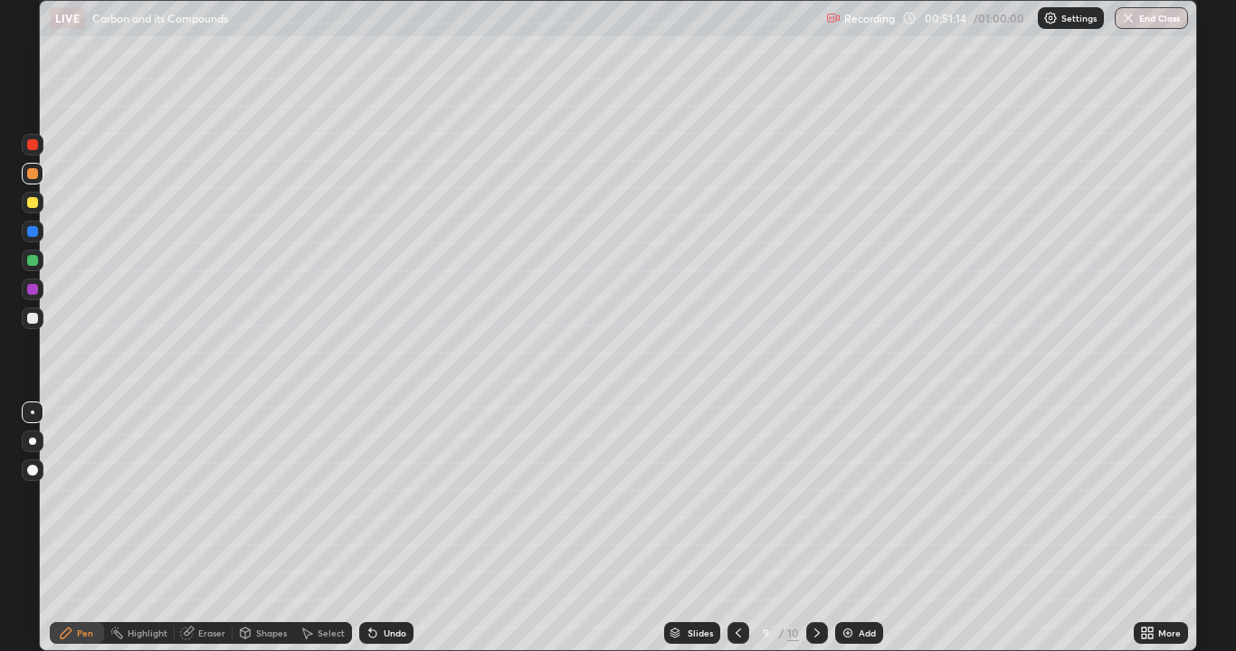
click at [30, 289] on div at bounding box center [32, 289] width 11 height 11
click at [201, 528] on div "Eraser" at bounding box center [211, 633] width 27 height 9
click at [92, 528] on div "Pen" at bounding box center [85, 633] width 16 height 9
click at [200, 528] on div "Eraser" at bounding box center [211, 633] width 27 height 9
click at [75, 528] on div "Pen" at bounding box center [77, 633] width 54 height 22
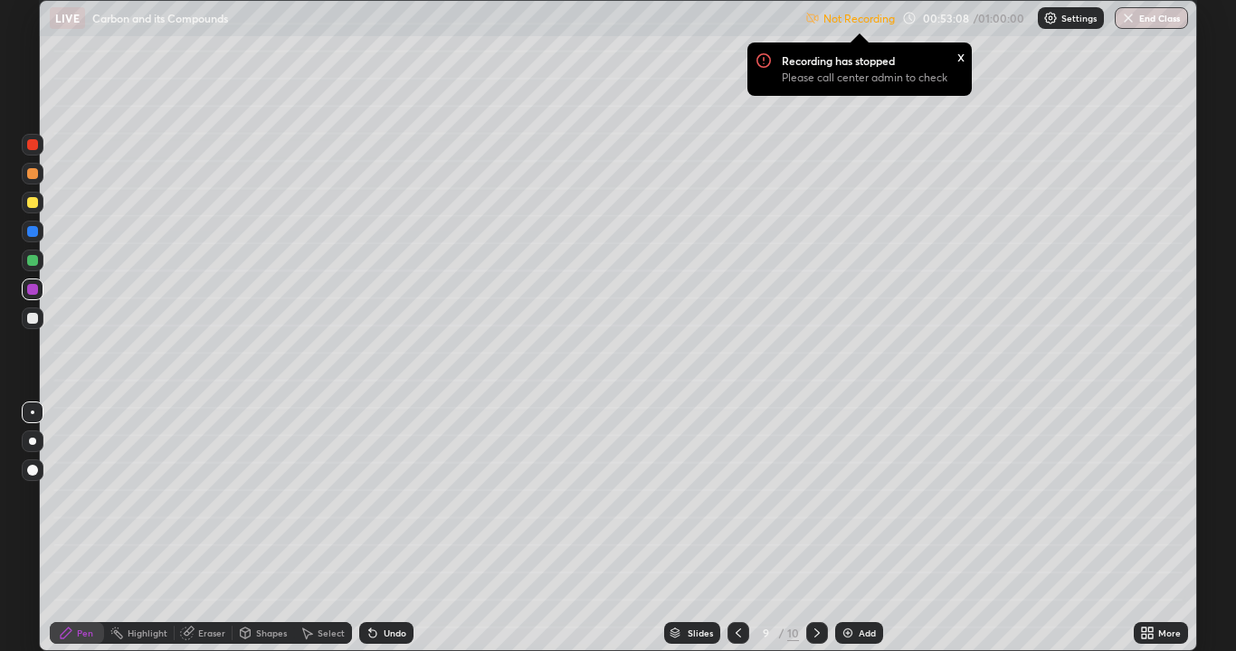
click at [1065, 16] on p "Settings" at bounding box center [1078, 18] width 35 height 9
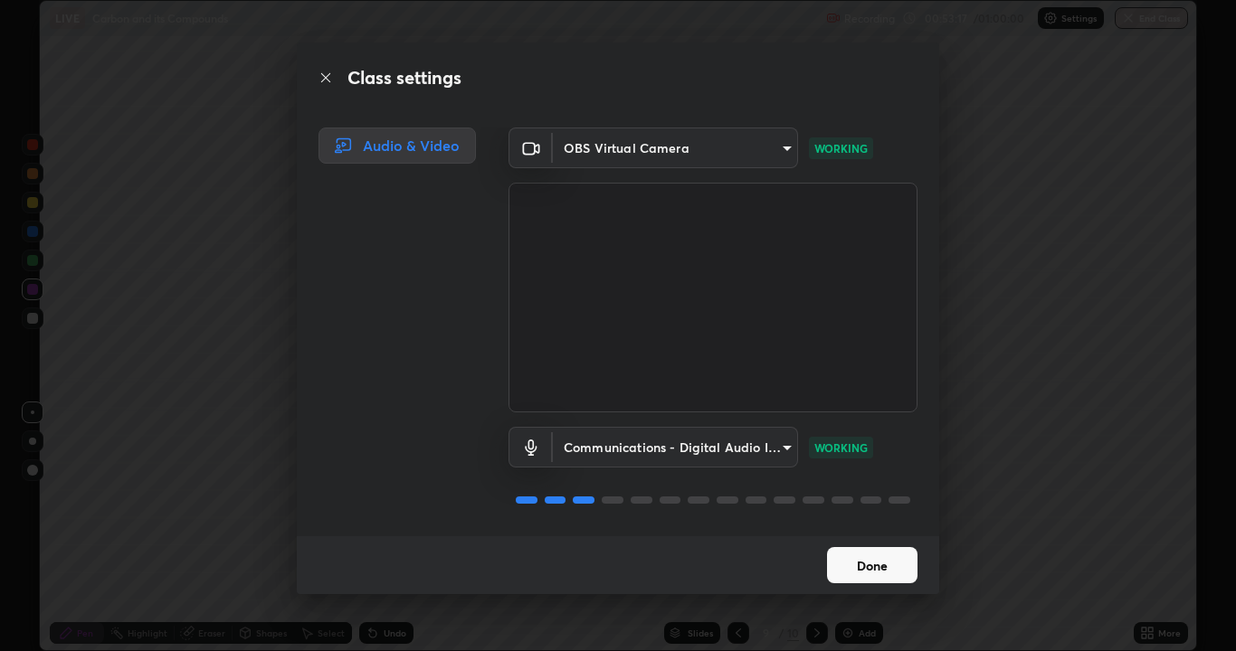
click at [887, 528] on button "Done" at bounding box center [872, 565] width 90 height 36
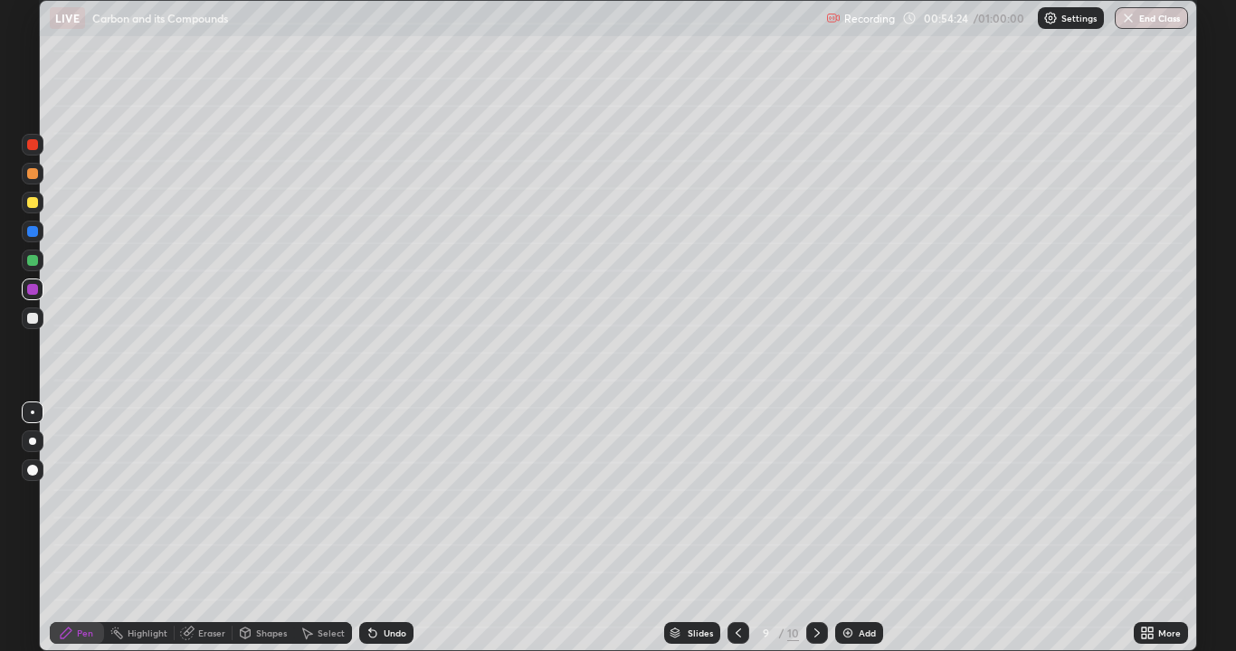
click at [27, 207] on div at bounding box center [33, 203] width 22 height 22
click at [41, 235] on div at bounding box center [33, 232] width 22 height 22
